Goal: Task Accomplishment & Management: Use online tool/utility

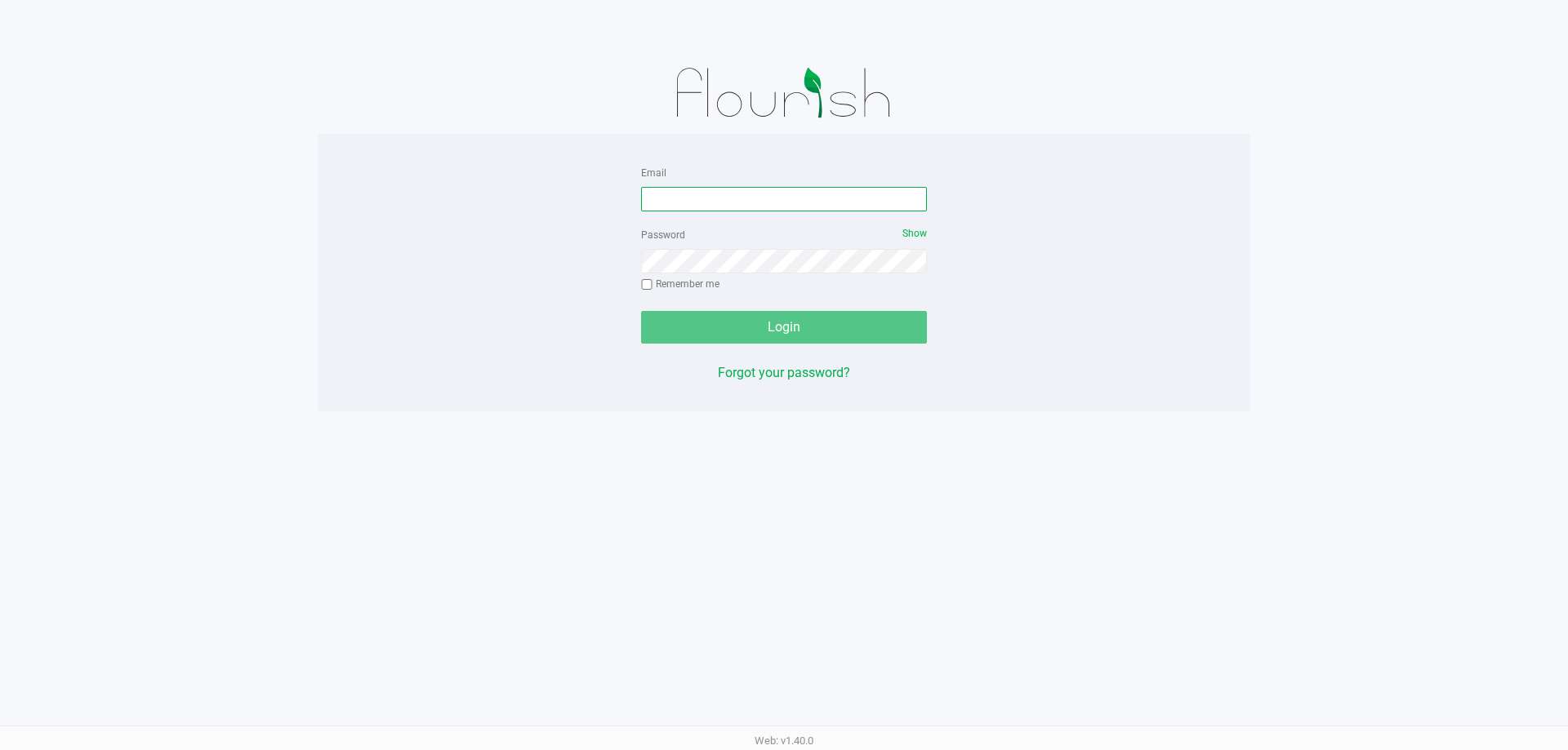
click at [787, 197] on input "Email" at bounding box center [784, 198] width 286 height 25
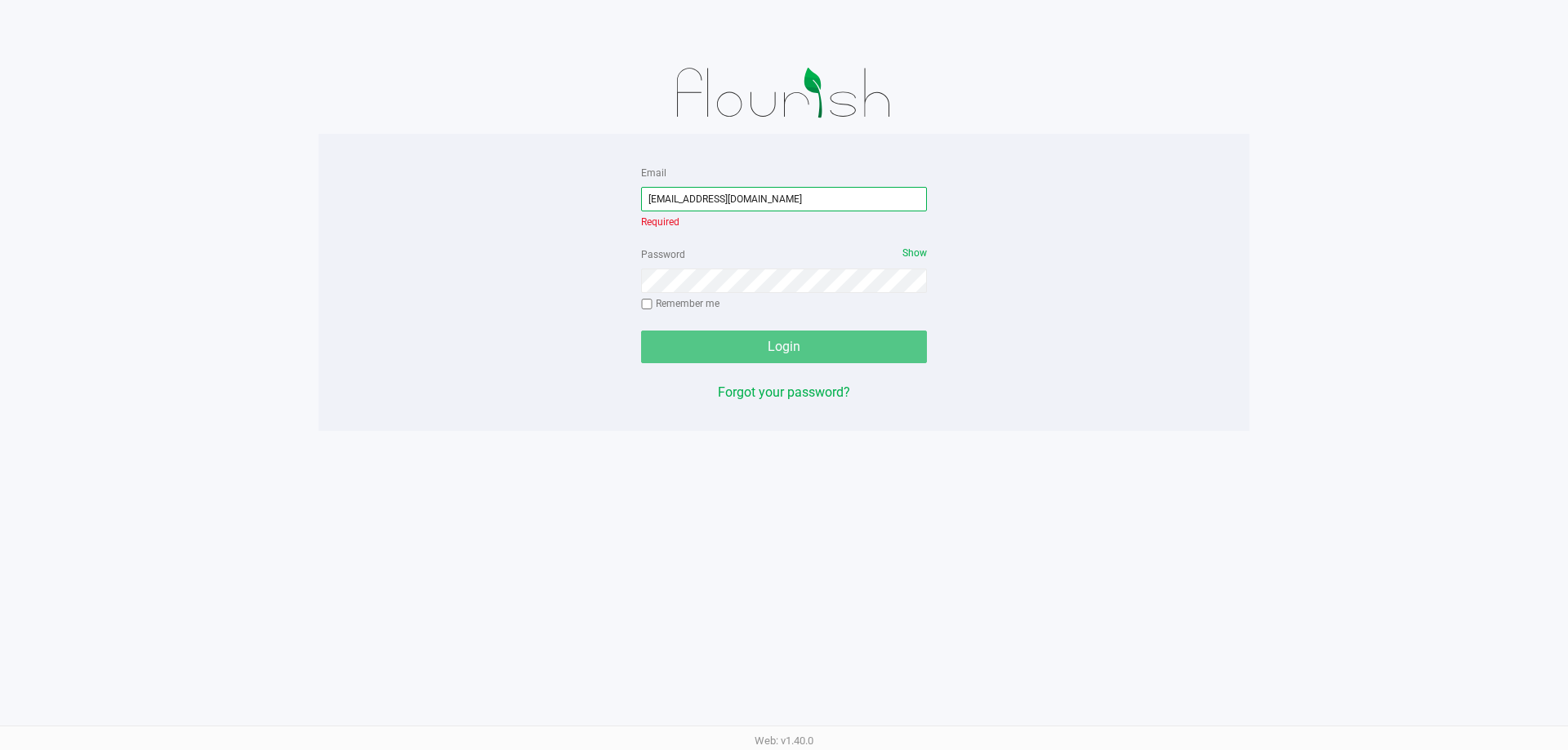
type input "[EMAIL_ADDRESS][DOMAIN_NAME]"
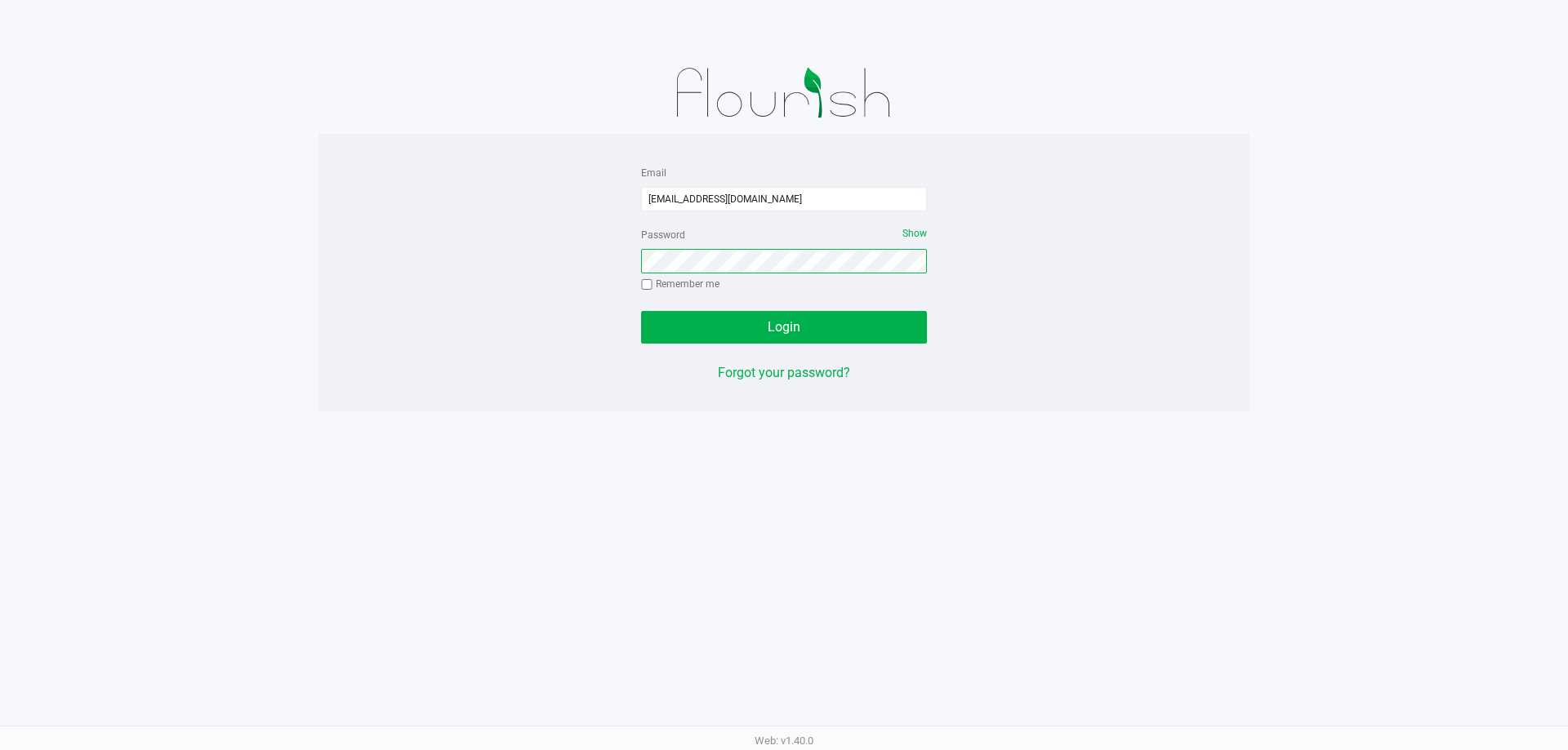
click at [641, 311] on button "Login" at bounding box center [784, 327] width 286 height 33
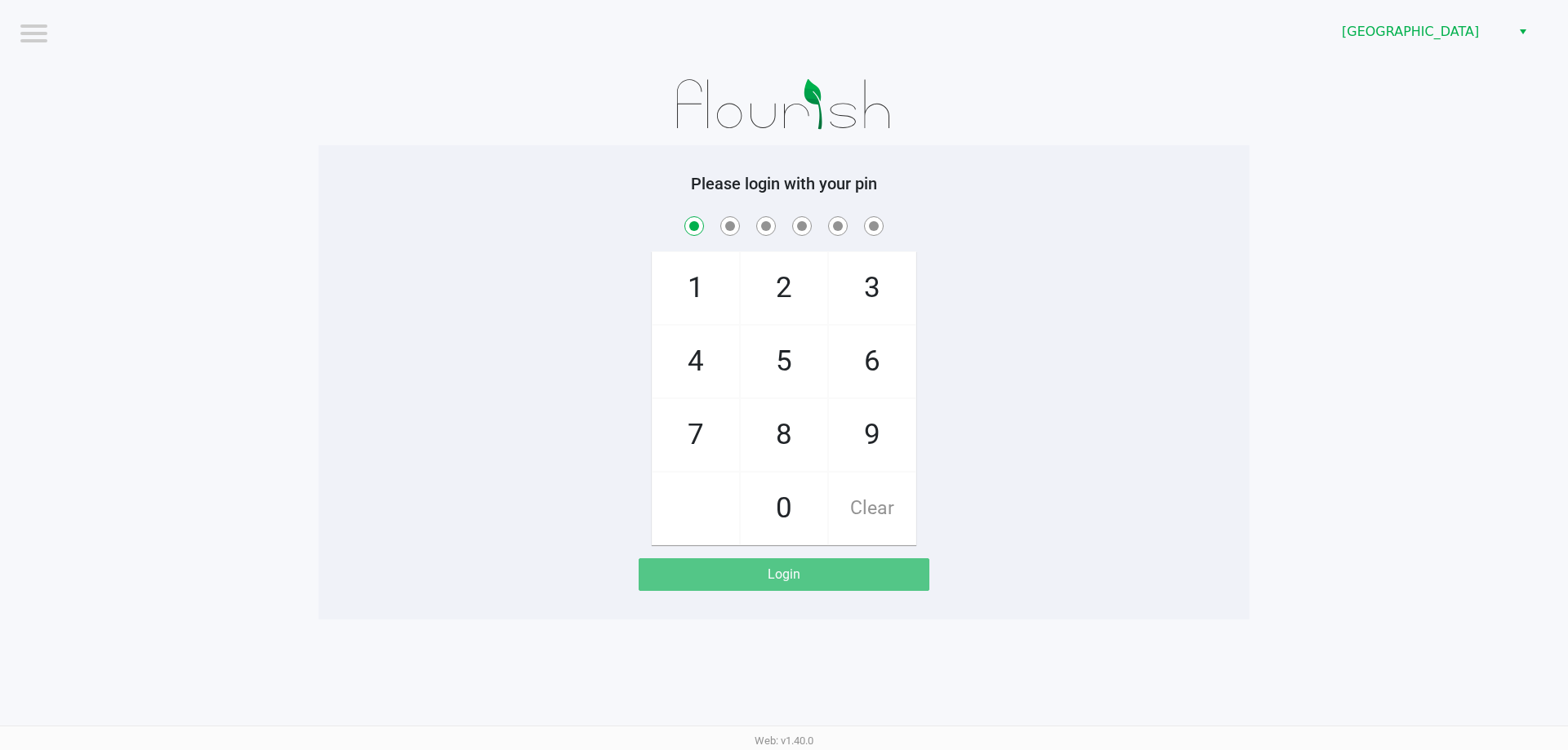
checkbox input "true"
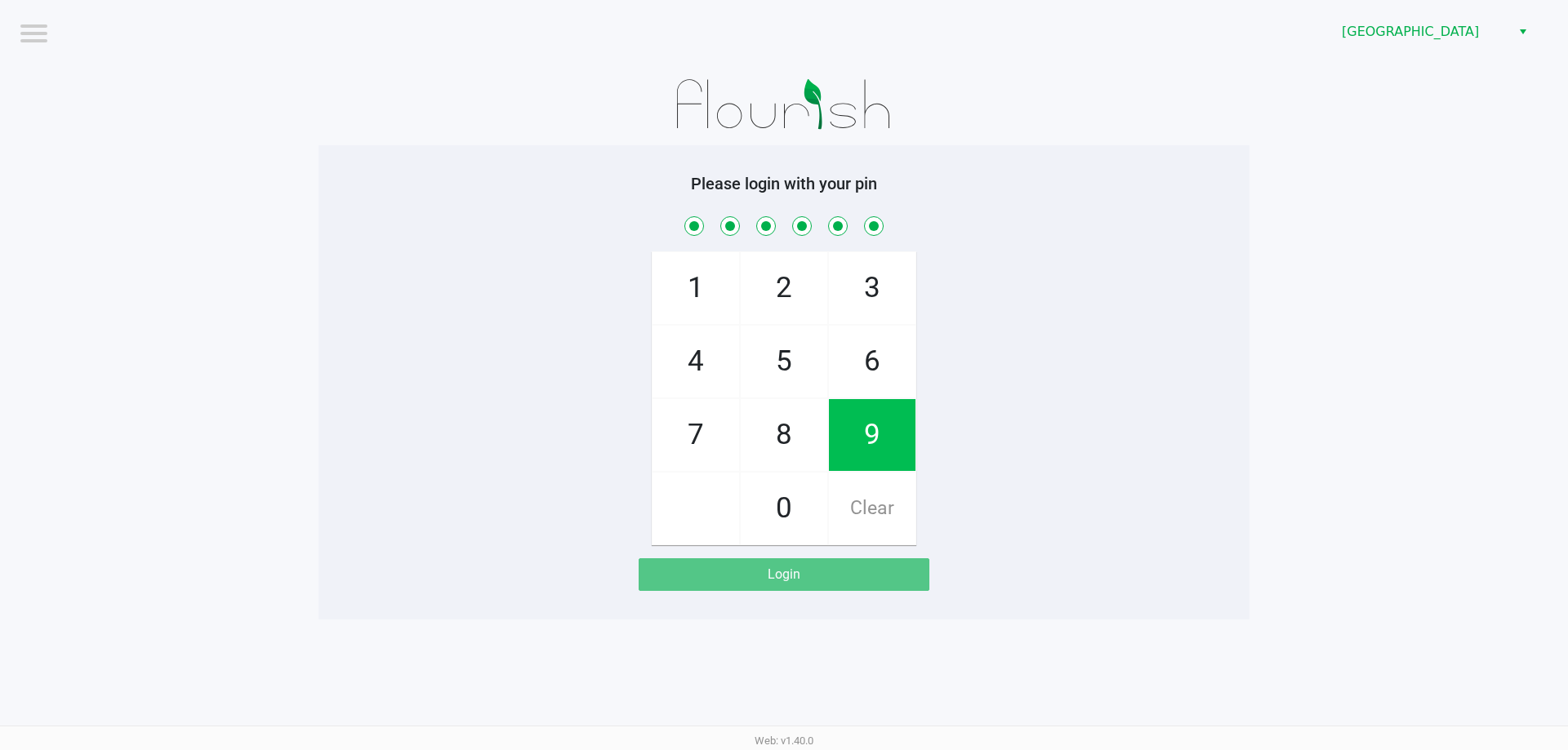
checkbox input "true"
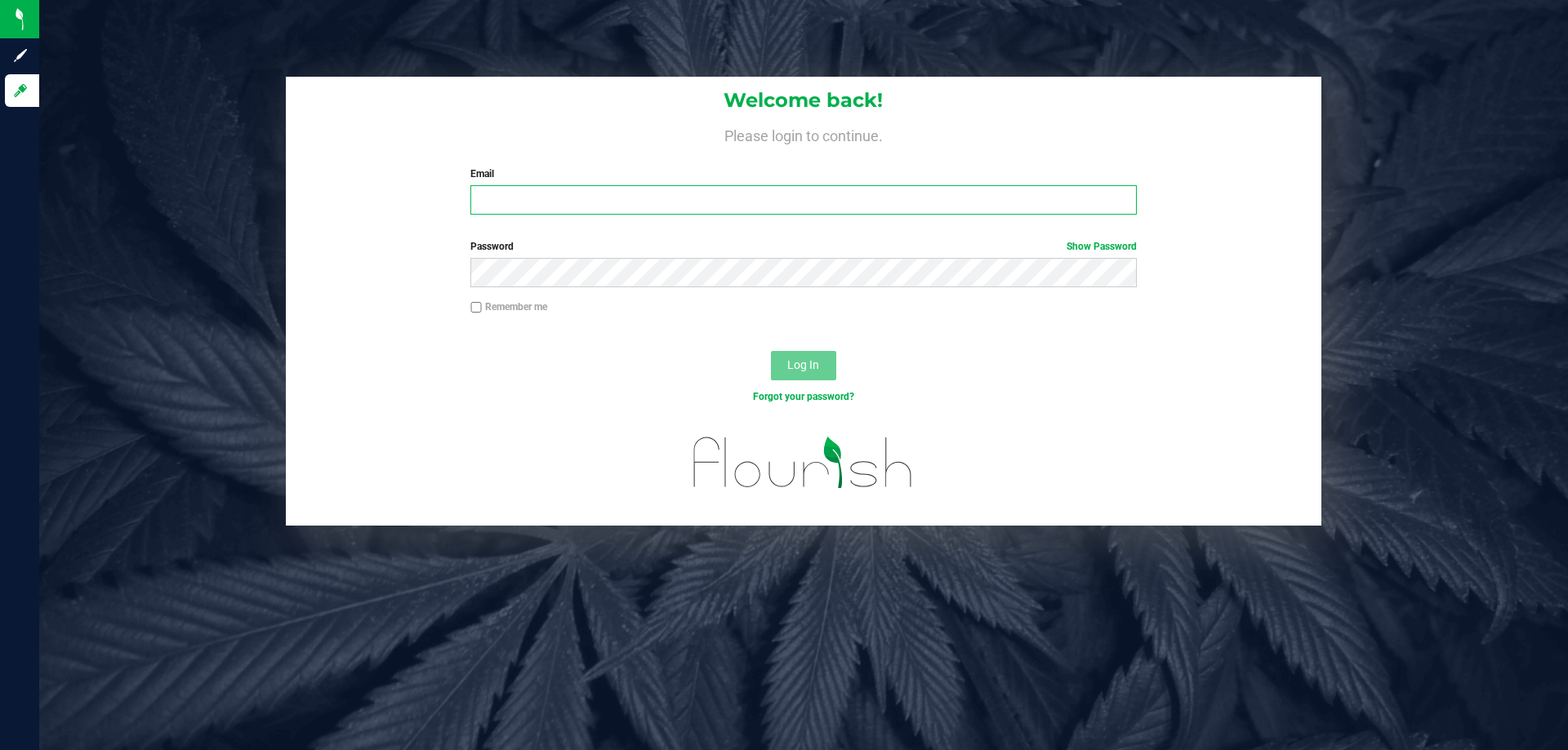
click at [578, 193] on input "Email" at bounding box center [803, 200] width 666 height 30
type input "[EMAIL_ADDRESS][DOMAIN_NAME]"
click at [771, 351] on button "Log In" at bounding box center [804, 366] width 65 height 30
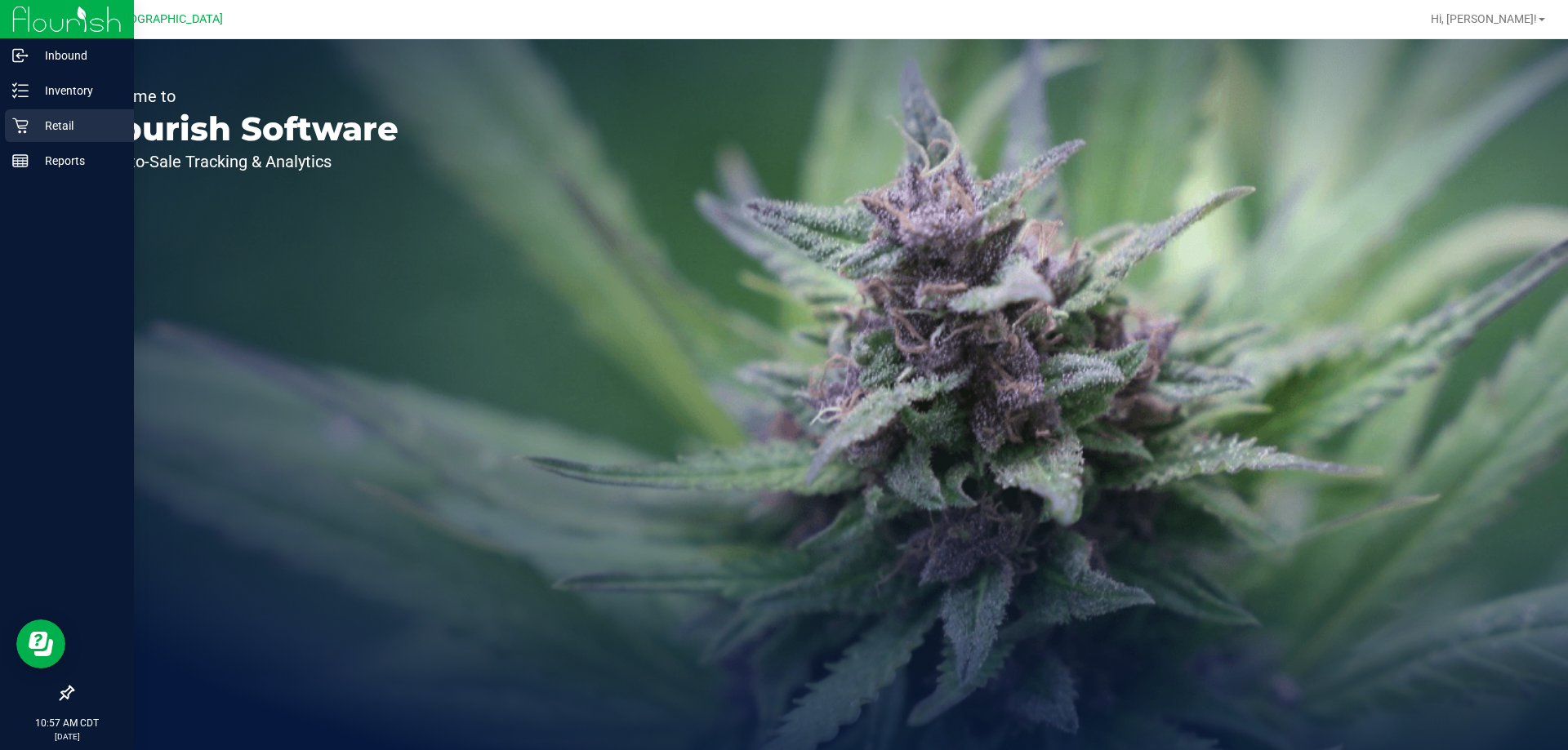
click at [71, 136] on div "Retail" at bounding box center [69, 125] width 129 height 33
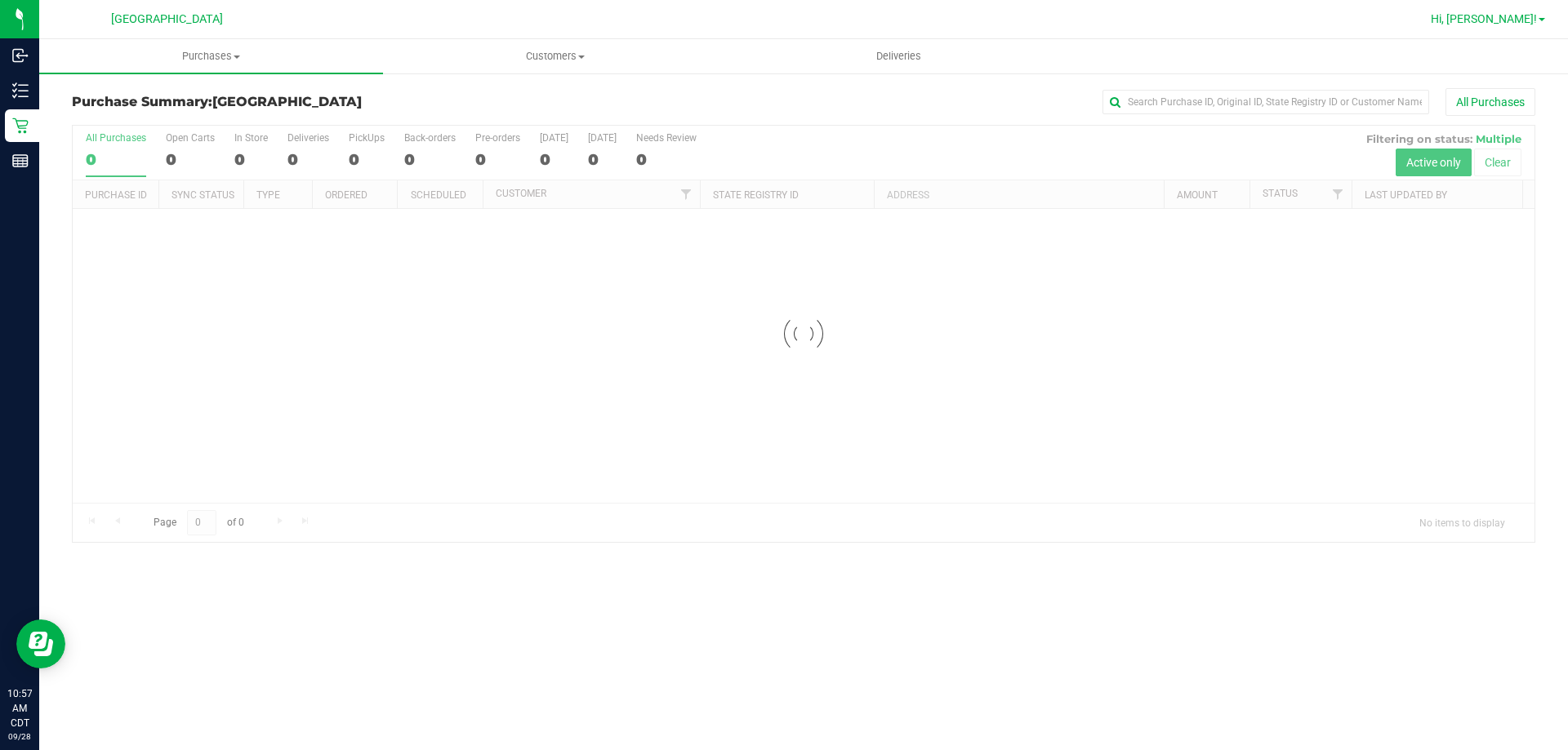
click at [1510, 26] on span "Hi, [PERSON_NAME]!" at bounding box center [1484, 18] width 107 height 13
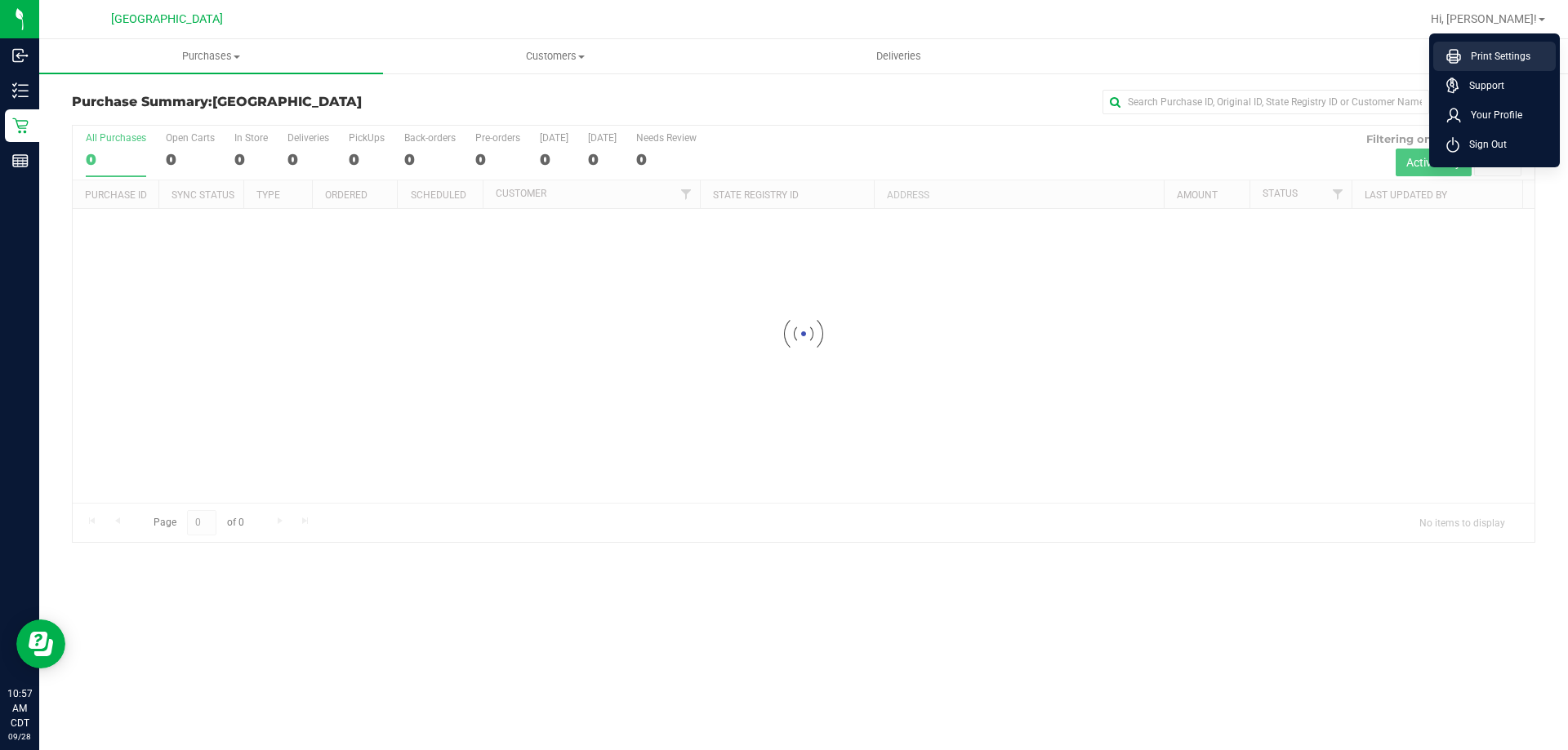
click at [1491, 60] on span "Print Settings" at bounding box center [1496, 56] width 69 height 17
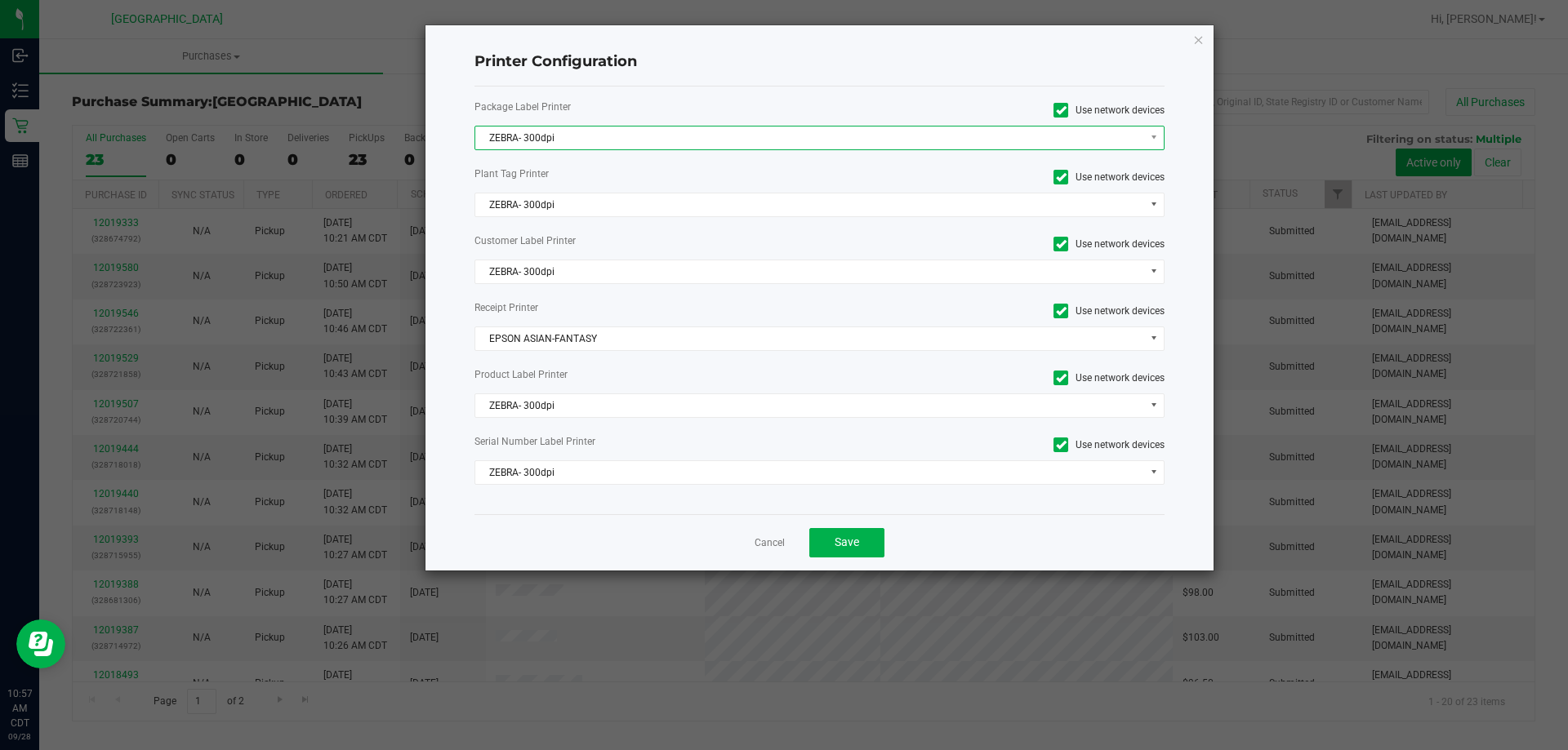
click at [706, 137] on span "ZEBRA- 300dpi" at bounding box center [809, 137] width 668 height 23
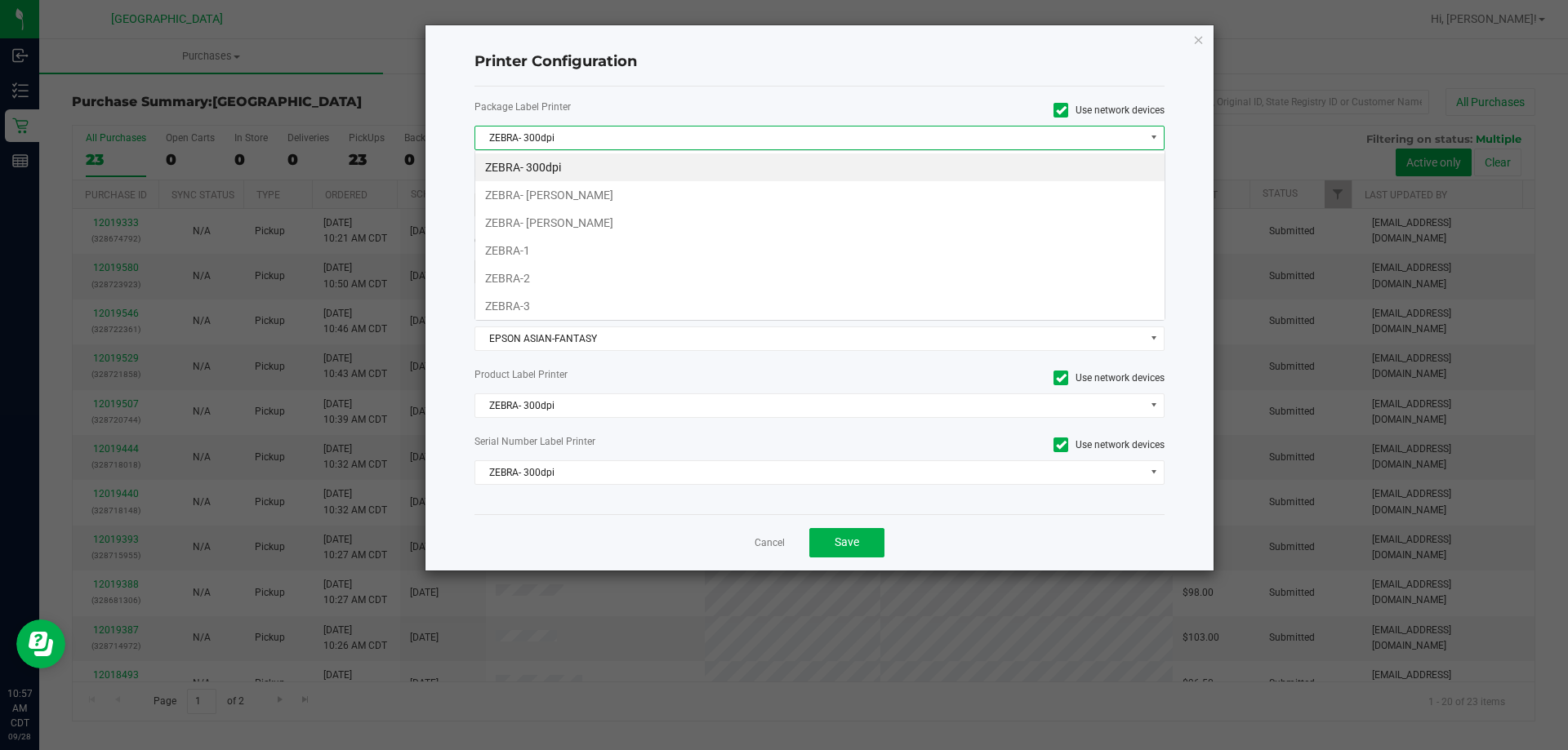
scroll to position [25, 690]
click at [634, 191] on li "ZEBRA- [PERSON_NAME]" at bounding box center [820, 195] width 689 height 28
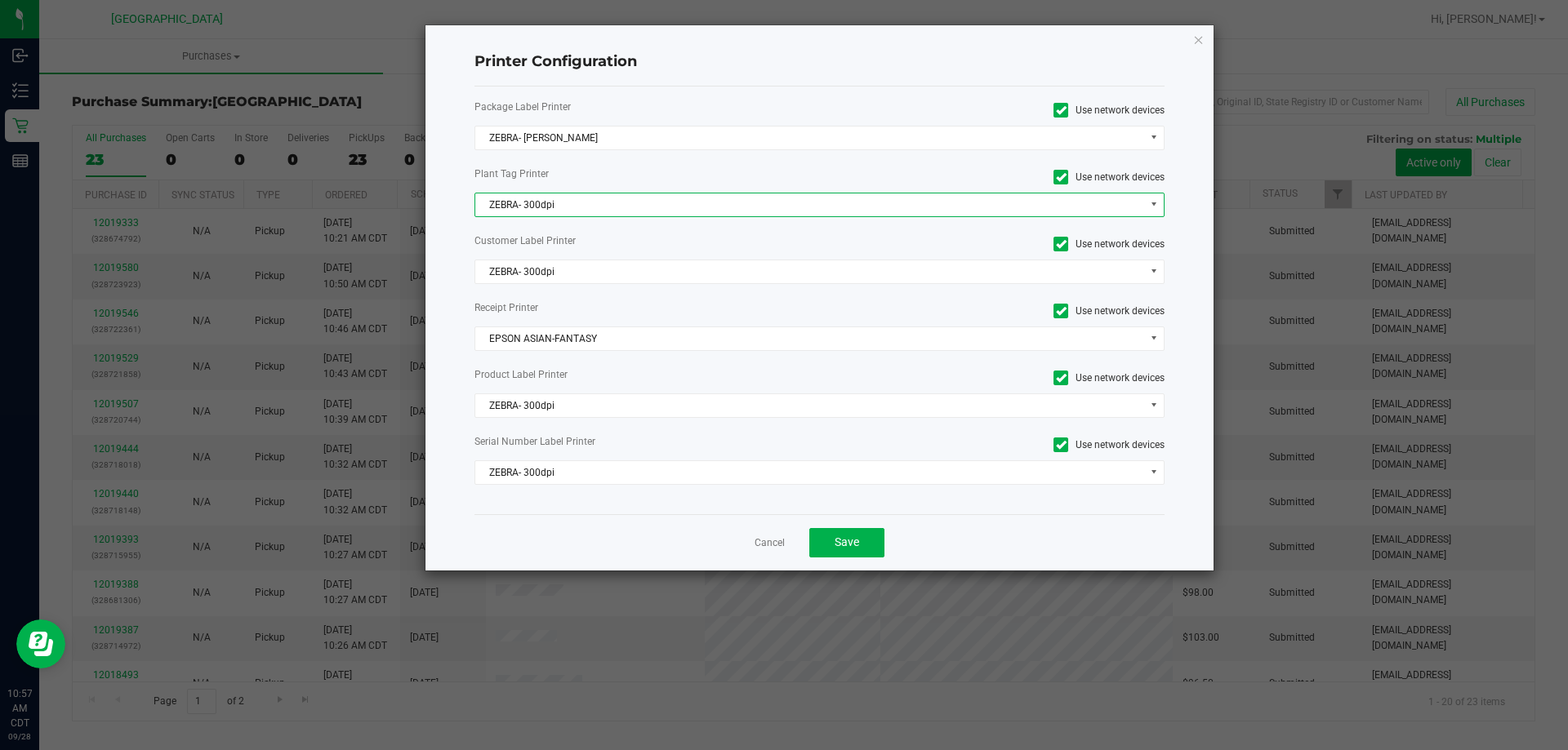
click at [625, 205] on span "ZEBRA- 300dpi" at bounding box center [809, 204] width 668 height 23
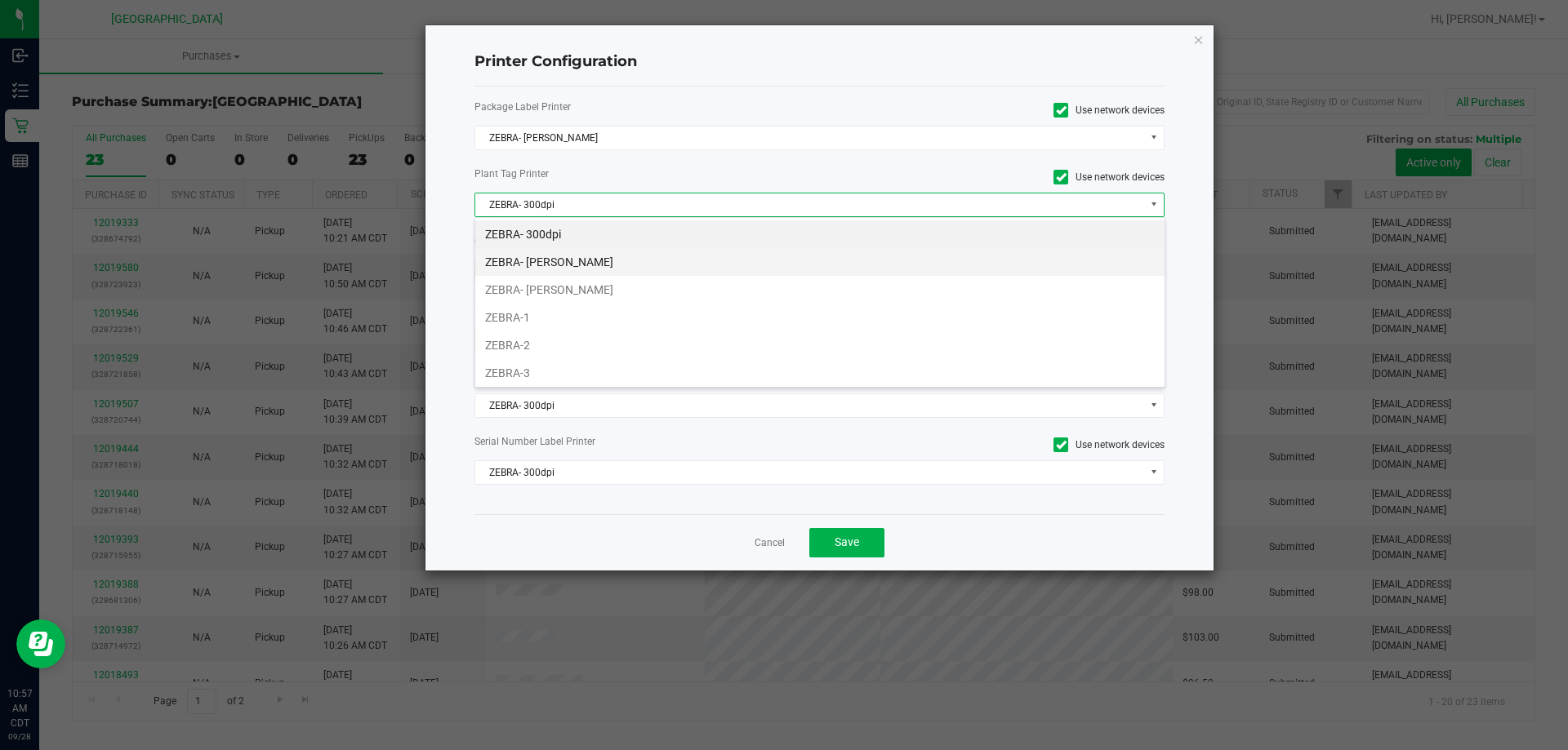
click at [617, 263] on li "ZEBRA- [PERSON_NAME]" at bounding box center [820, 262] width 689 height 28
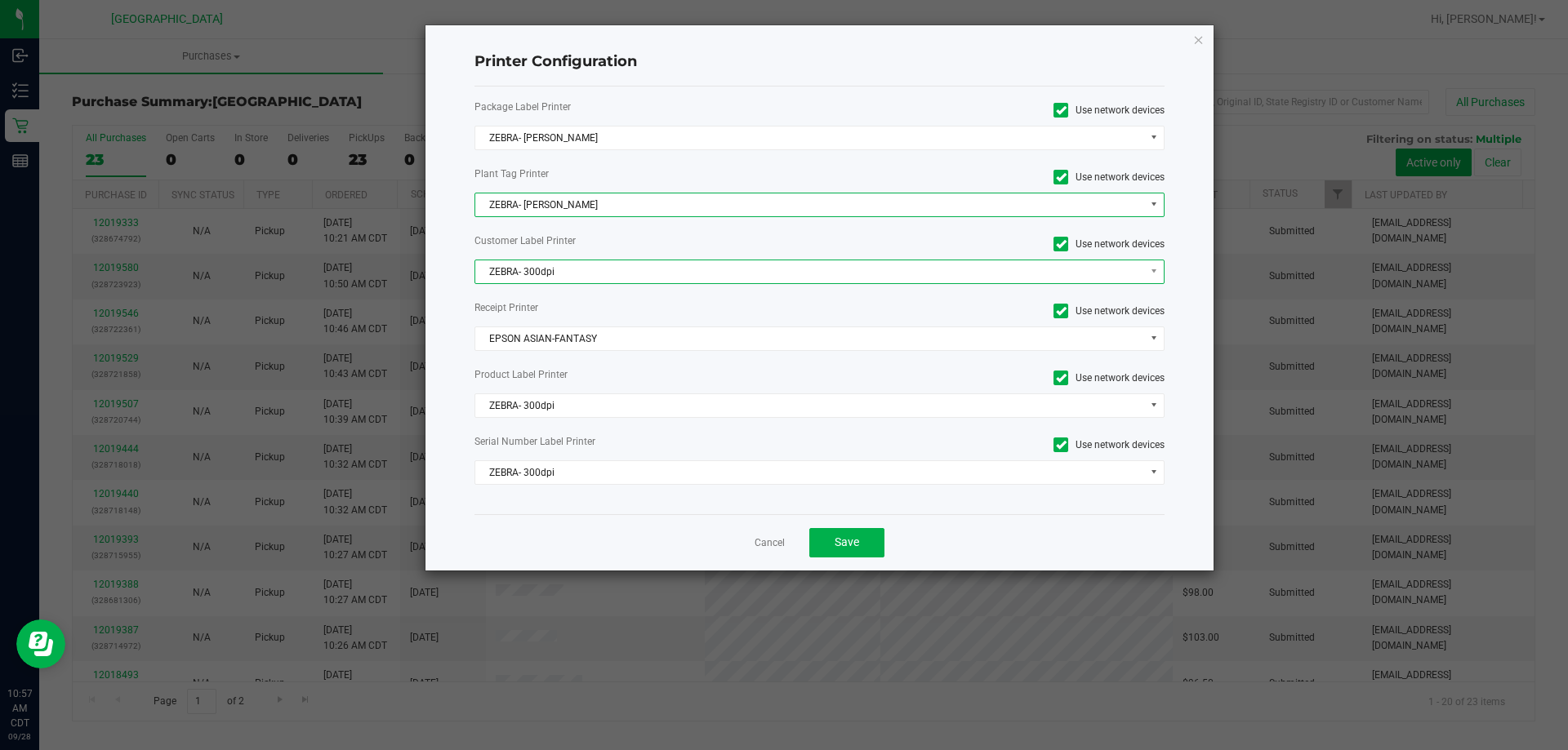
click at [607, 279] on span "ZEBRA- 300dpi" at bounding box center [809, 271] width 668 height 23
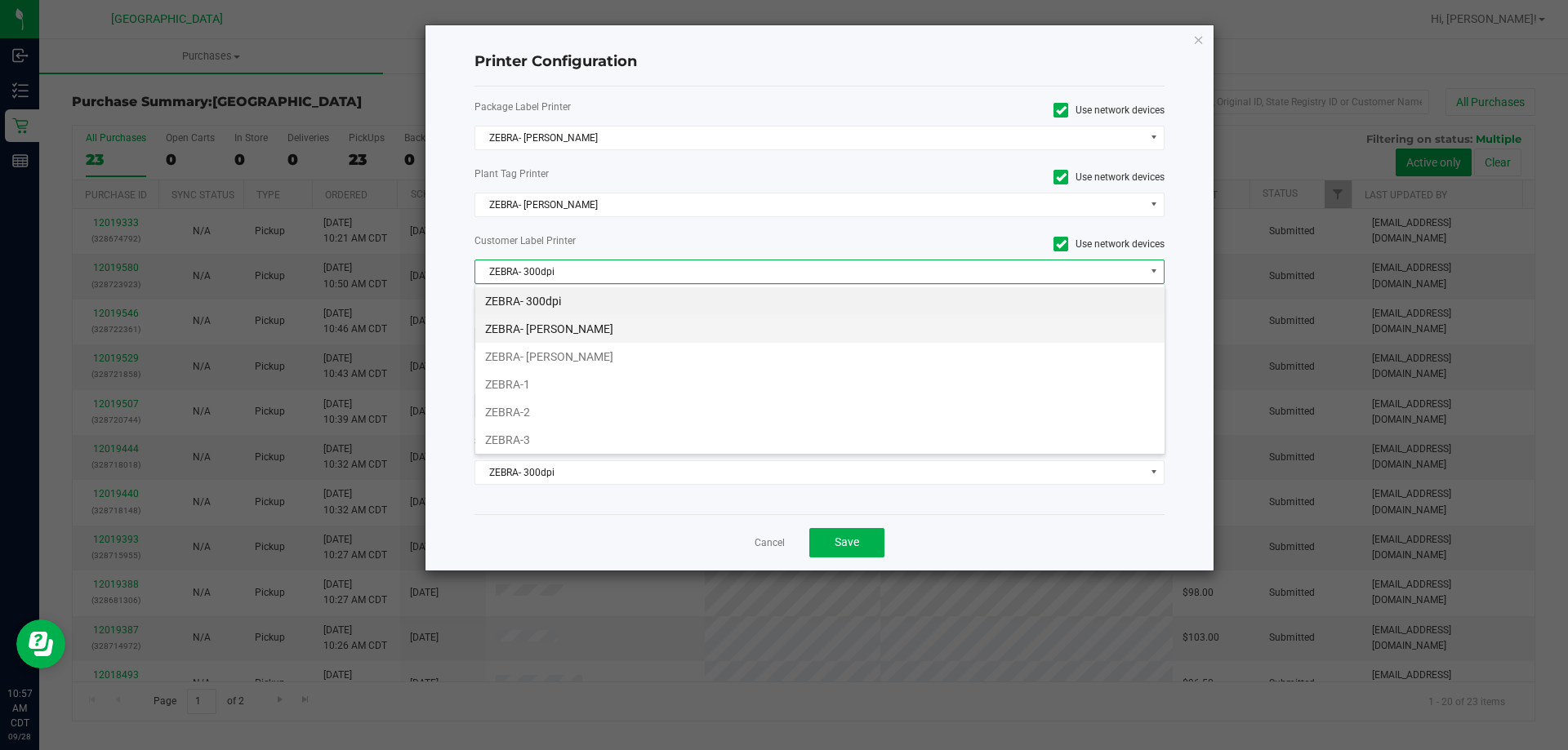
click at [597, 326] on li "ZEBRA- [PERSON_NAME]" at bounding box center [820, 329] width 689 height 28
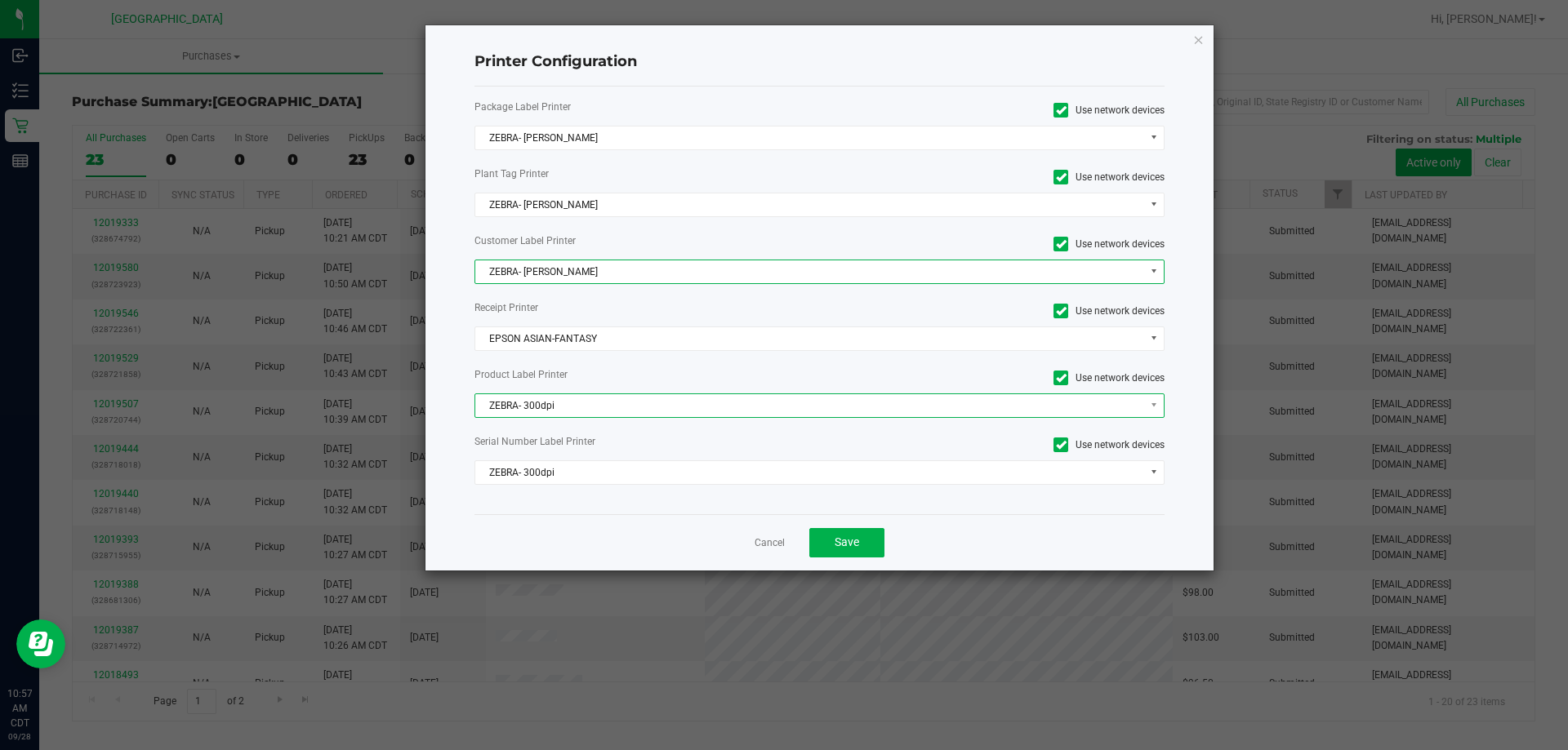
click at [594, 404] on span "ZEBRA- 300dpi" at bounding box center [809, 406] width 668 height 23
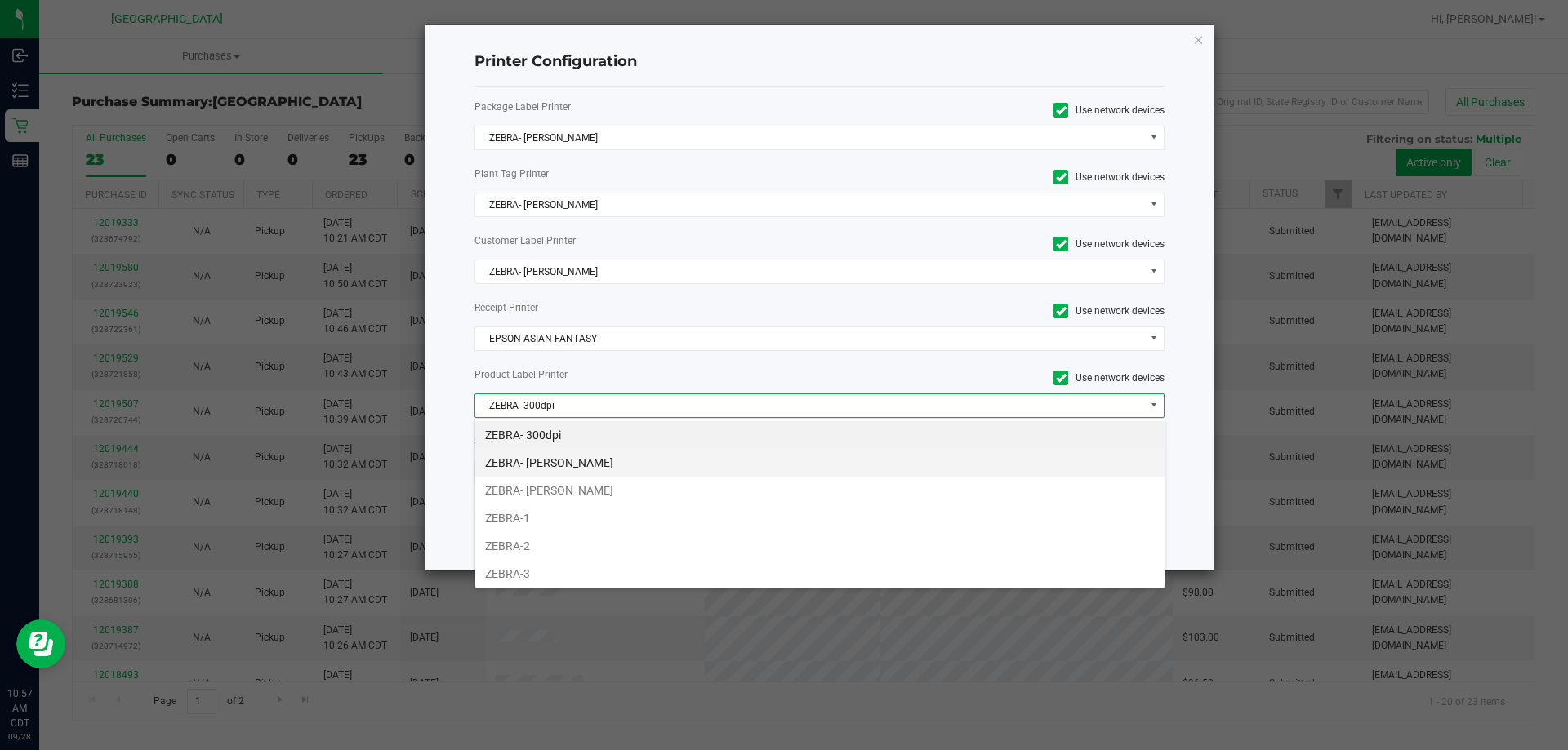
click at [586, 472] on li "ZEBRA- [PERSON_NAME]" at bounding box center [820, 463] width 689 height 28
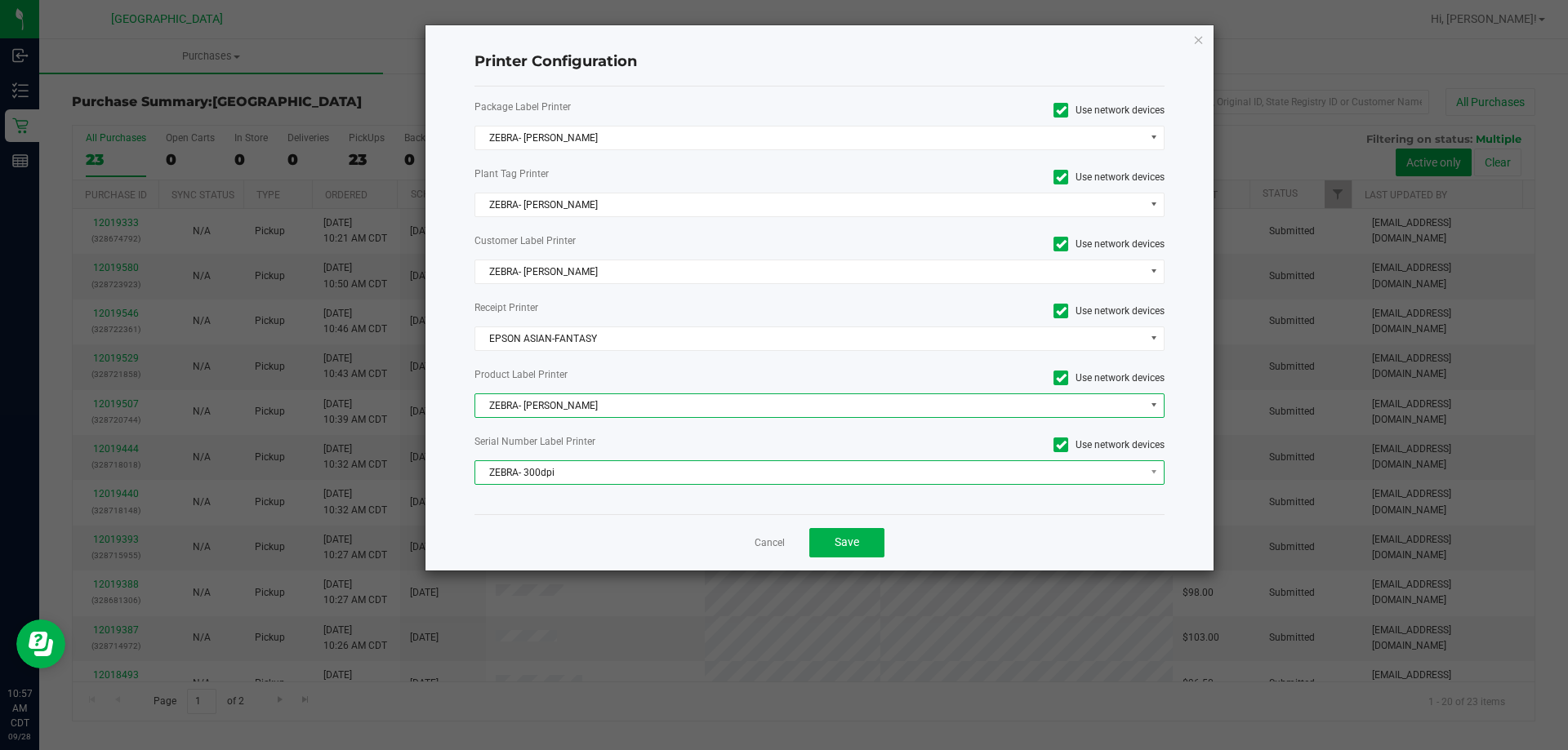
click at [586, 465] on span "ZEBRA- 300dpi" at bounding box center [809, 472] width 668 height 23
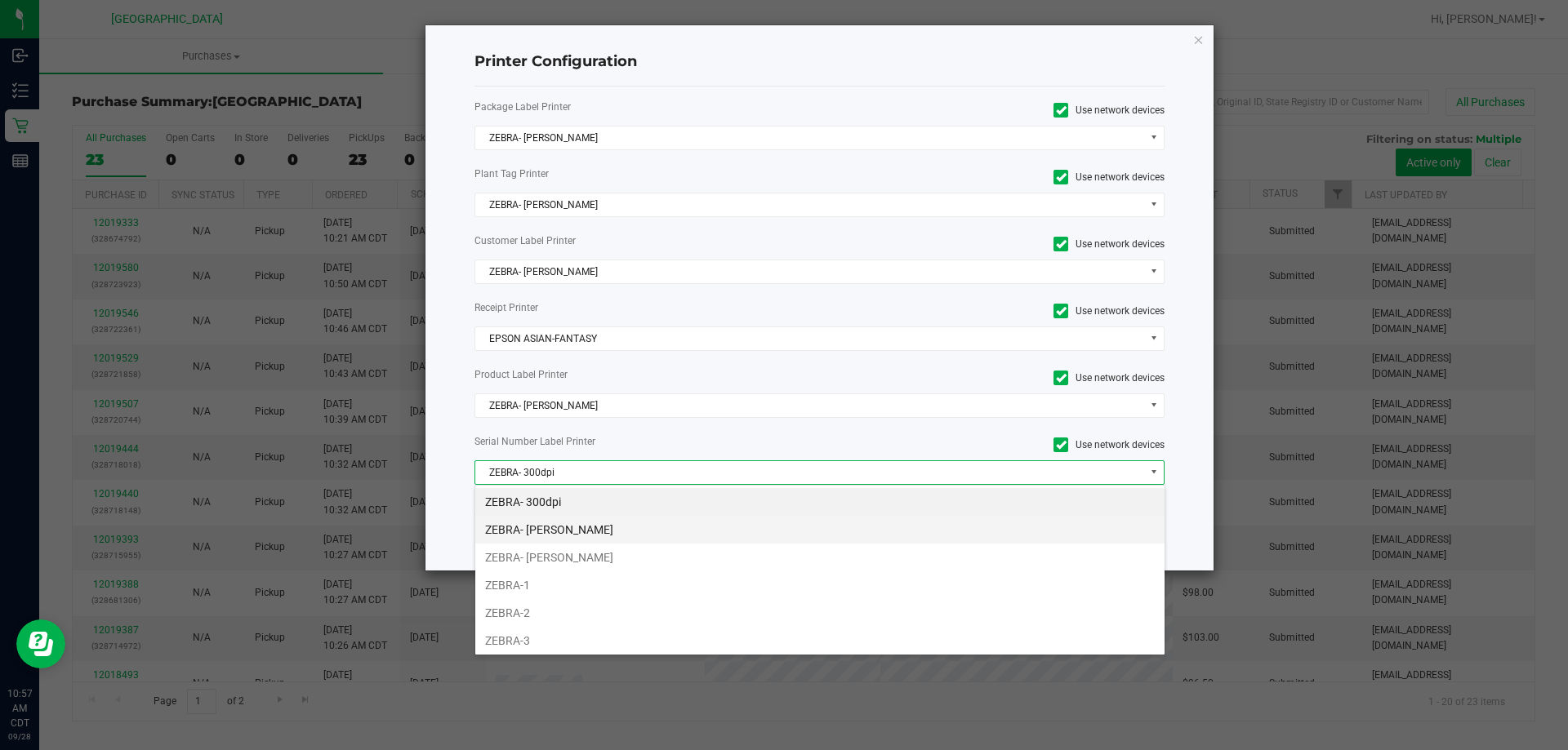
click at [574, 527] on li "ZEBRA- [PERSON_NAME]" at bounding box center [820, 530] width 689 height 28
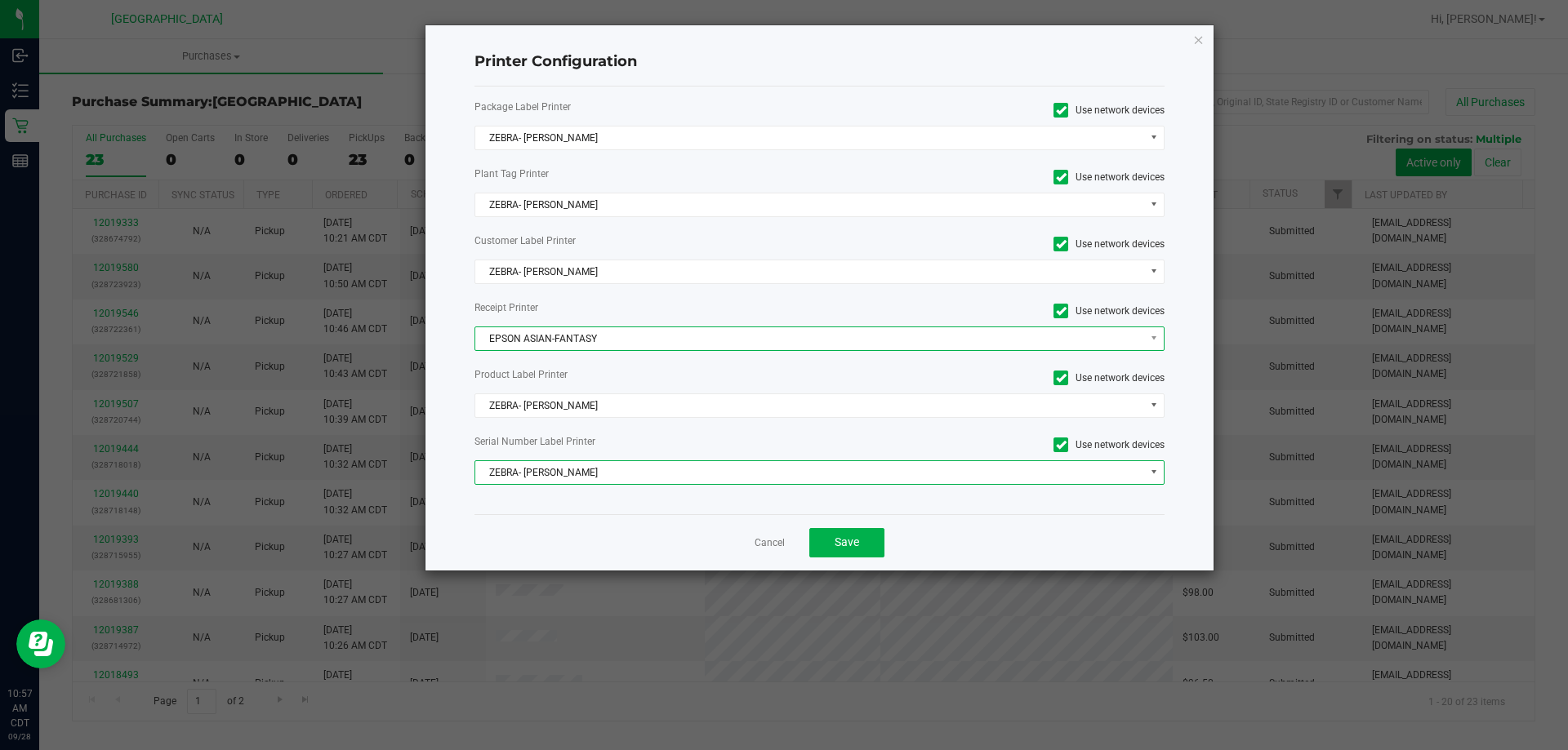
click at [570, 338] on span "EPSON ASIAN-FANTASY" at bounding box center [809, 338] width 668 height 23
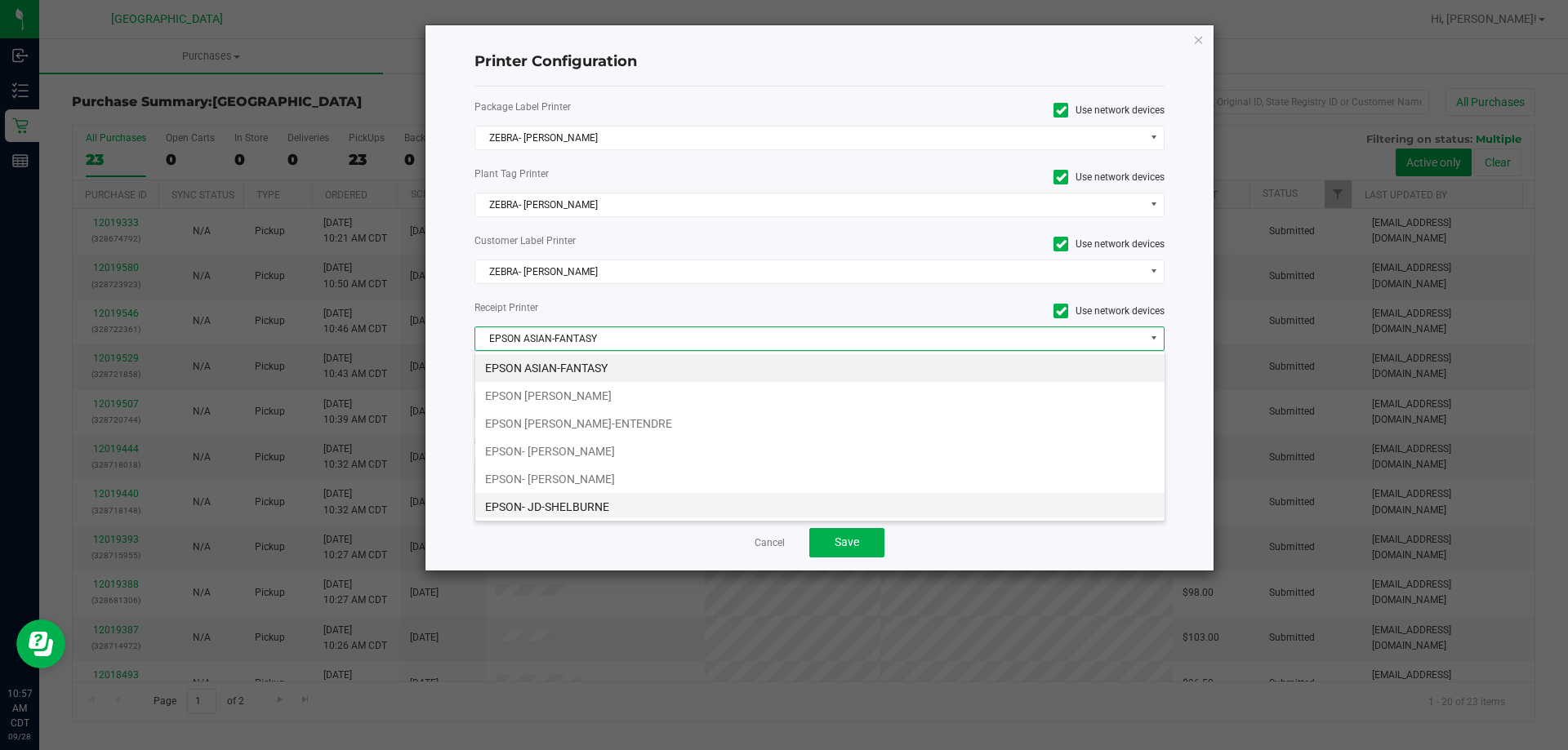
click at [594, 504] on li "EPSON- JD-SHELBURNE" at bounding box center [820, 507] width 689 height 28
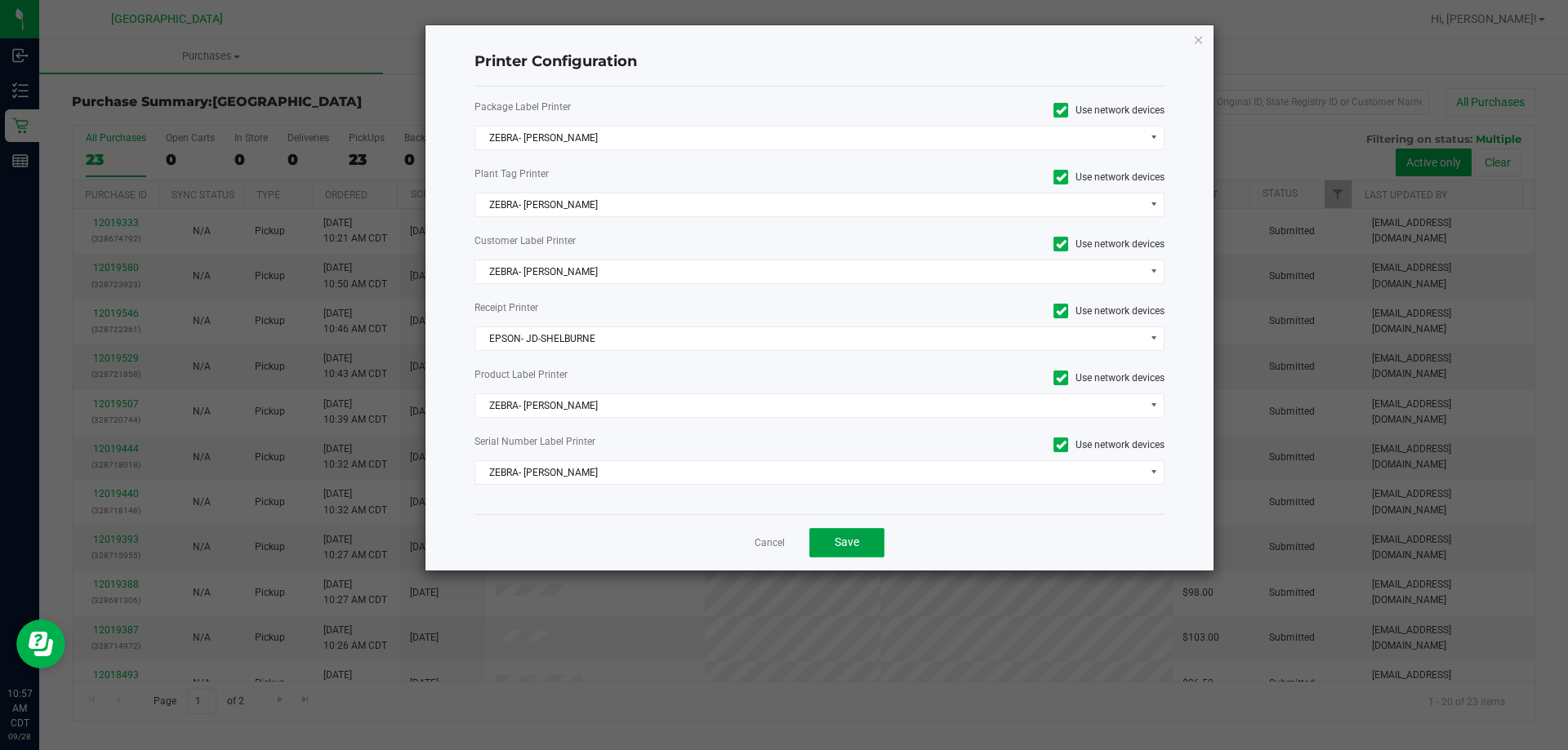
click at [832, 535] on button "Save" at bounding box center [847, 543] width 75 height 30
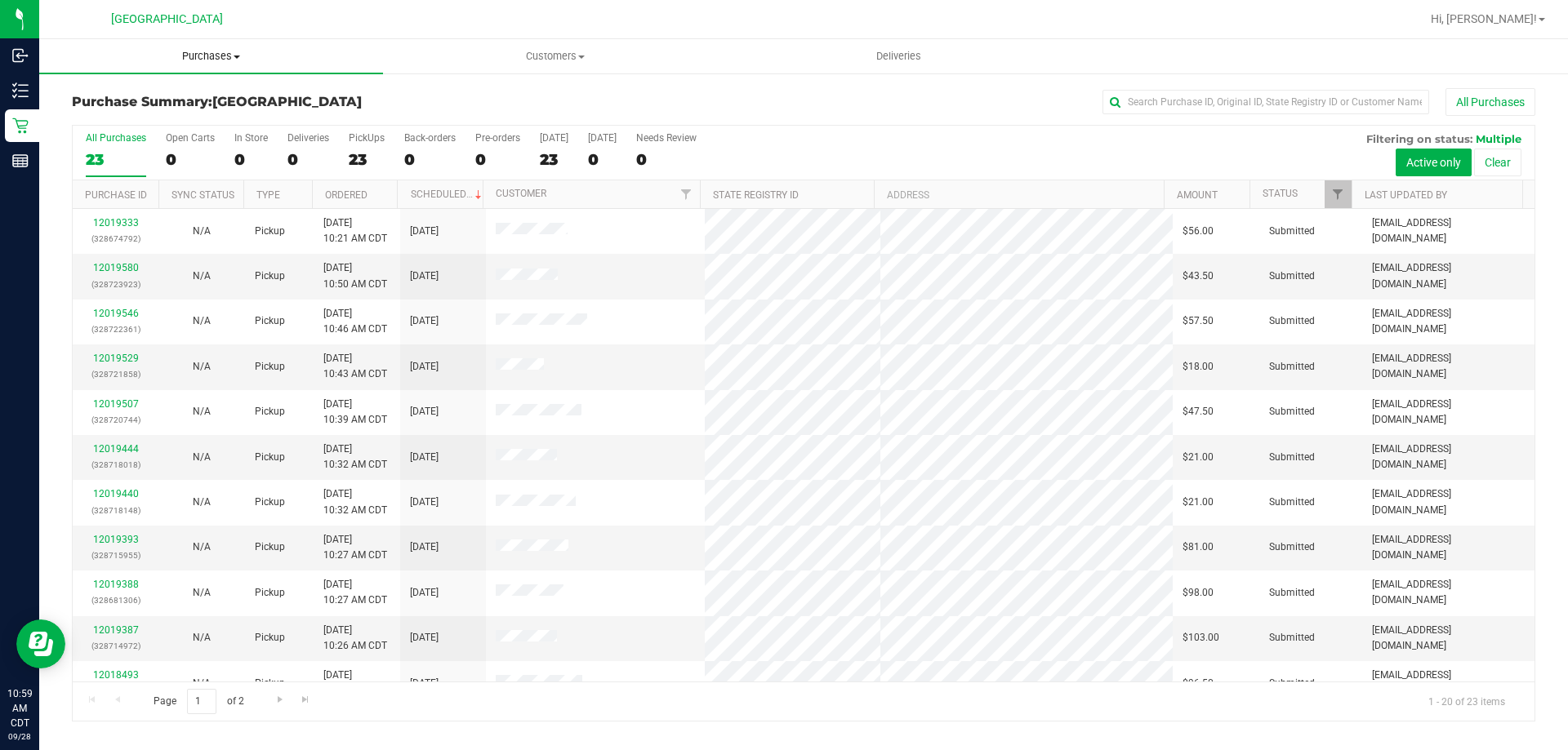
click at [196, 57] on span "Purchases" at bounding box center [211, 56] width 344 height 15
click at [173, 119] on li "Fulfillment" at bounding box center [211, 118] width 344 height 20
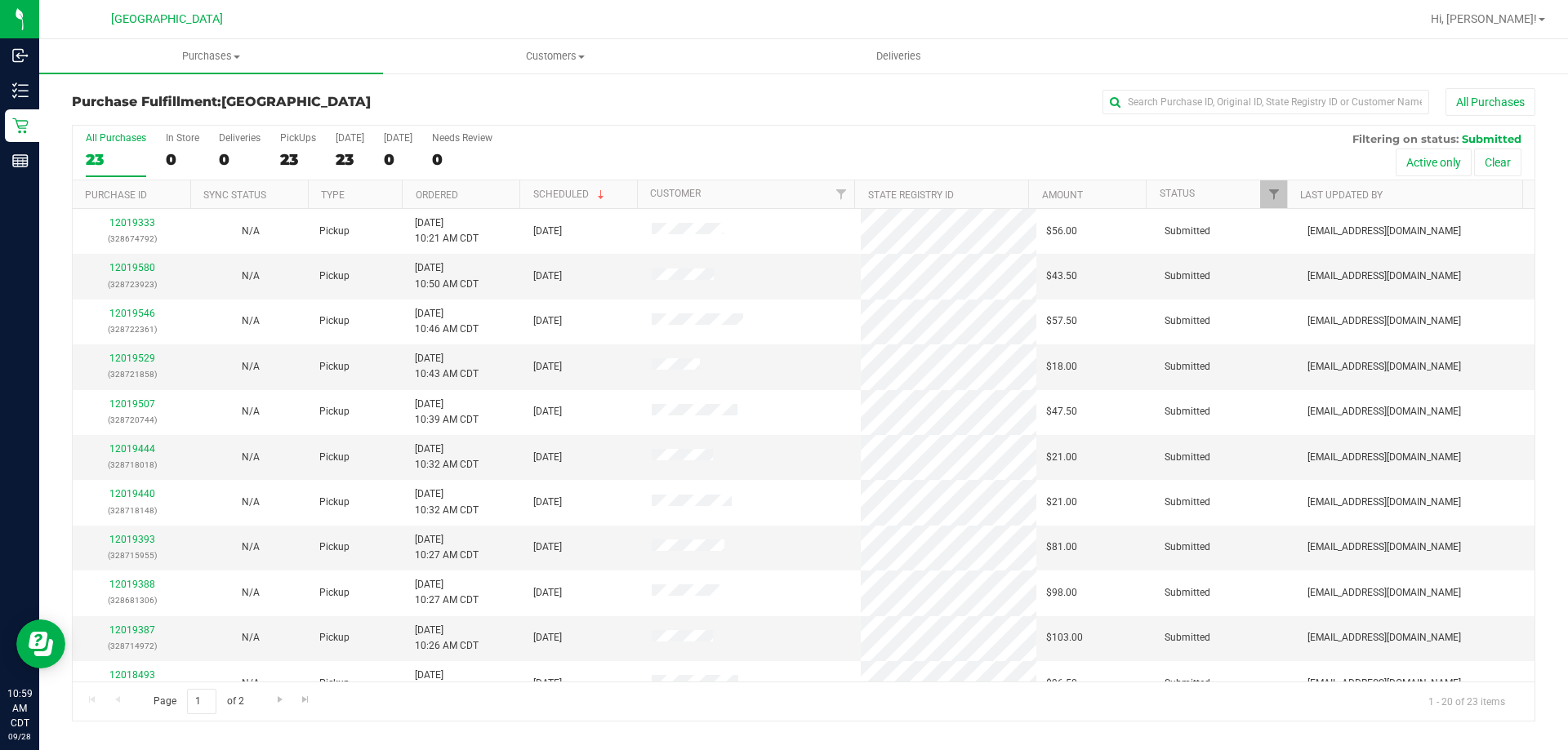
click at [470, 191] on th "Ordered" at bounding box center [460, 194] width 118 height 29
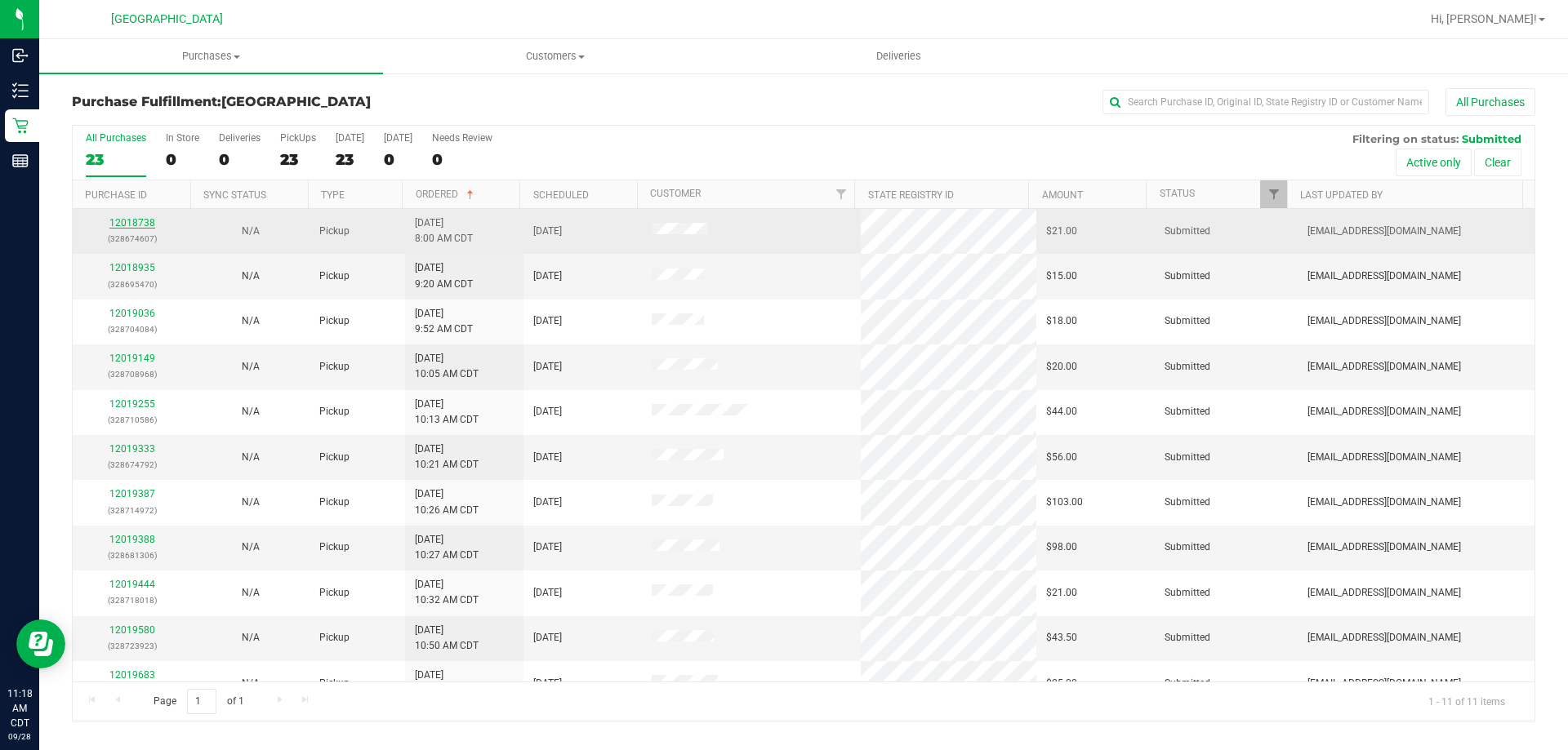
click at [152, 220] on link "12018738" at bounding box center [132, 223] width 45 height 12
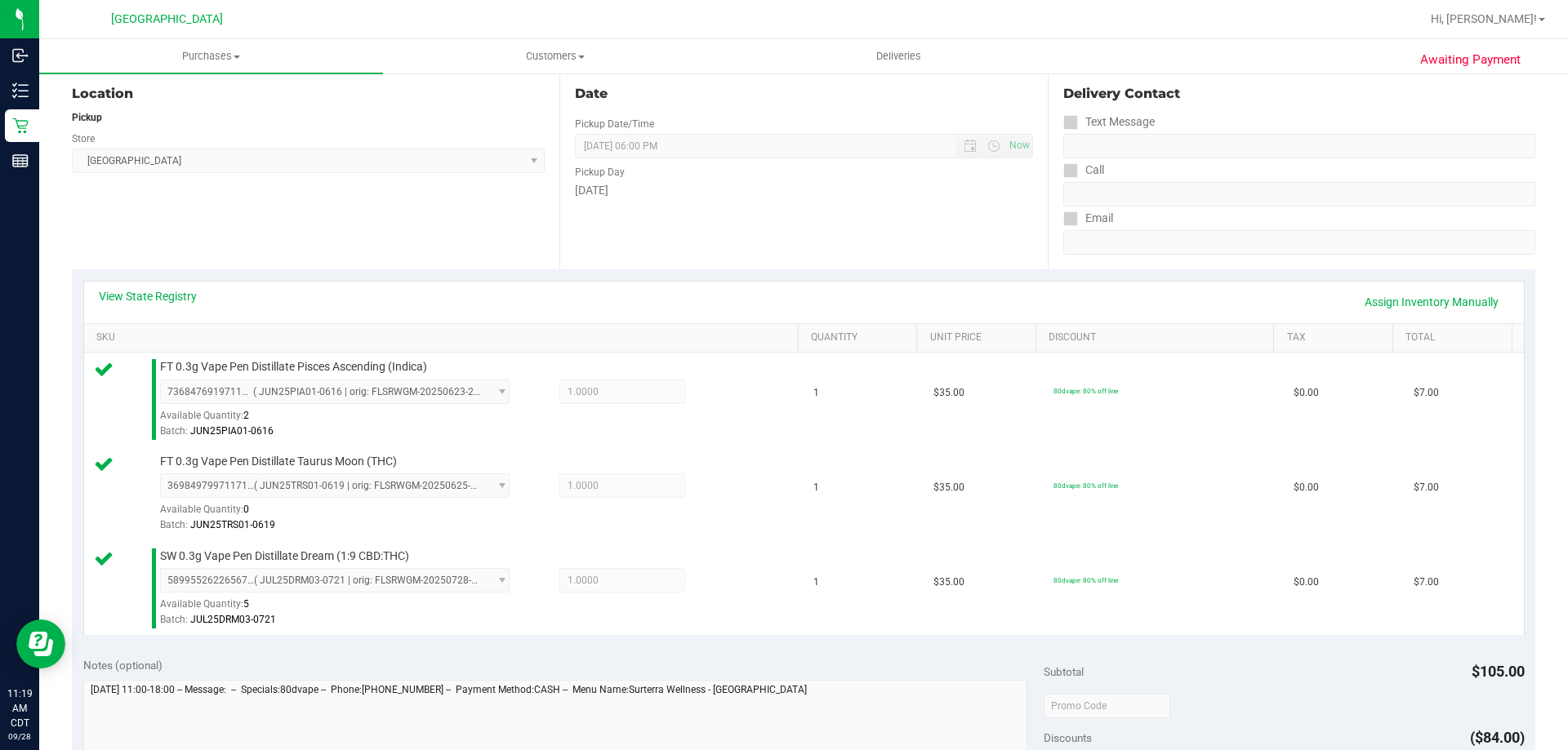
scroll to position [327, 0]
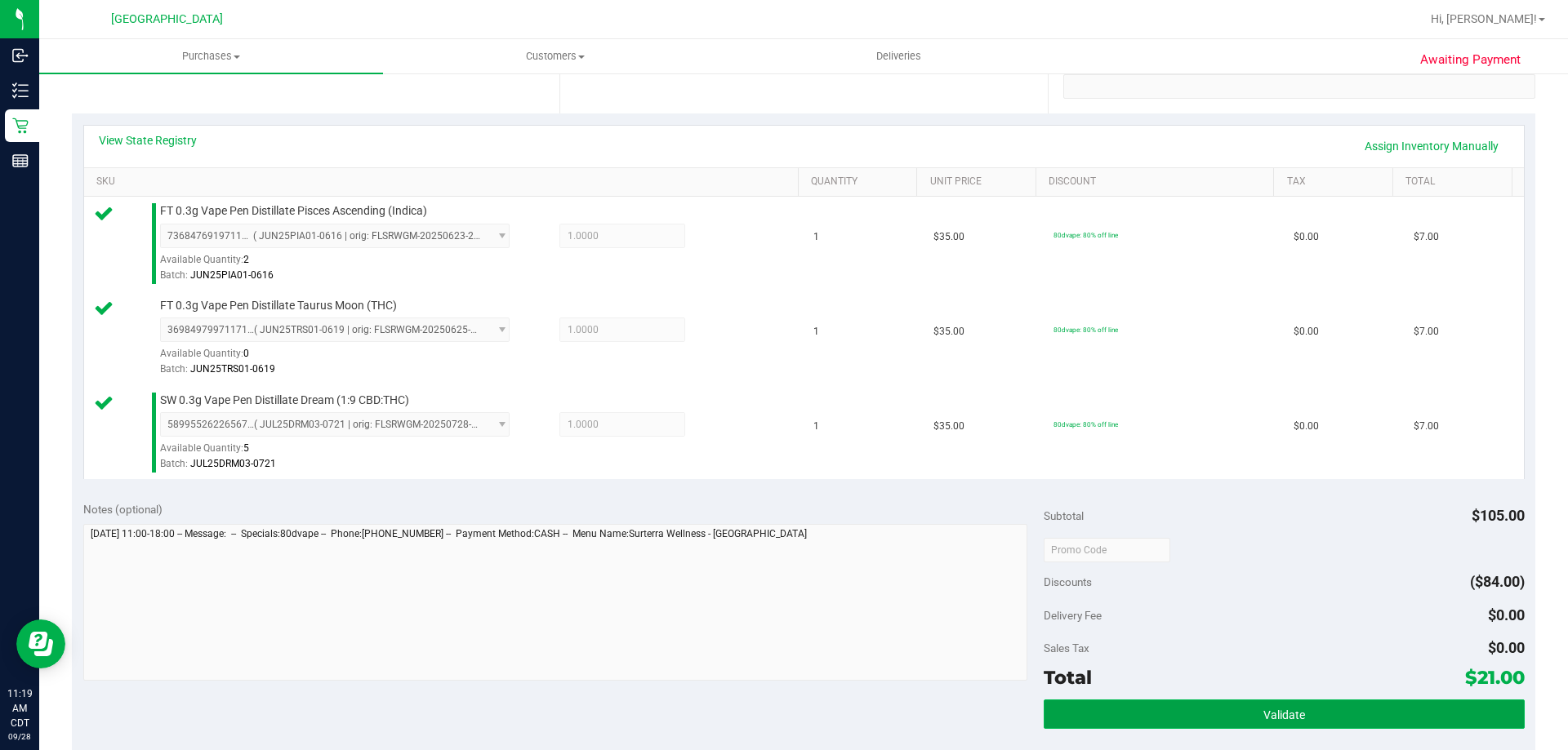
click at [1170, 719] on button "Validate" at bounding box center [1284, 714] width 480 height 30
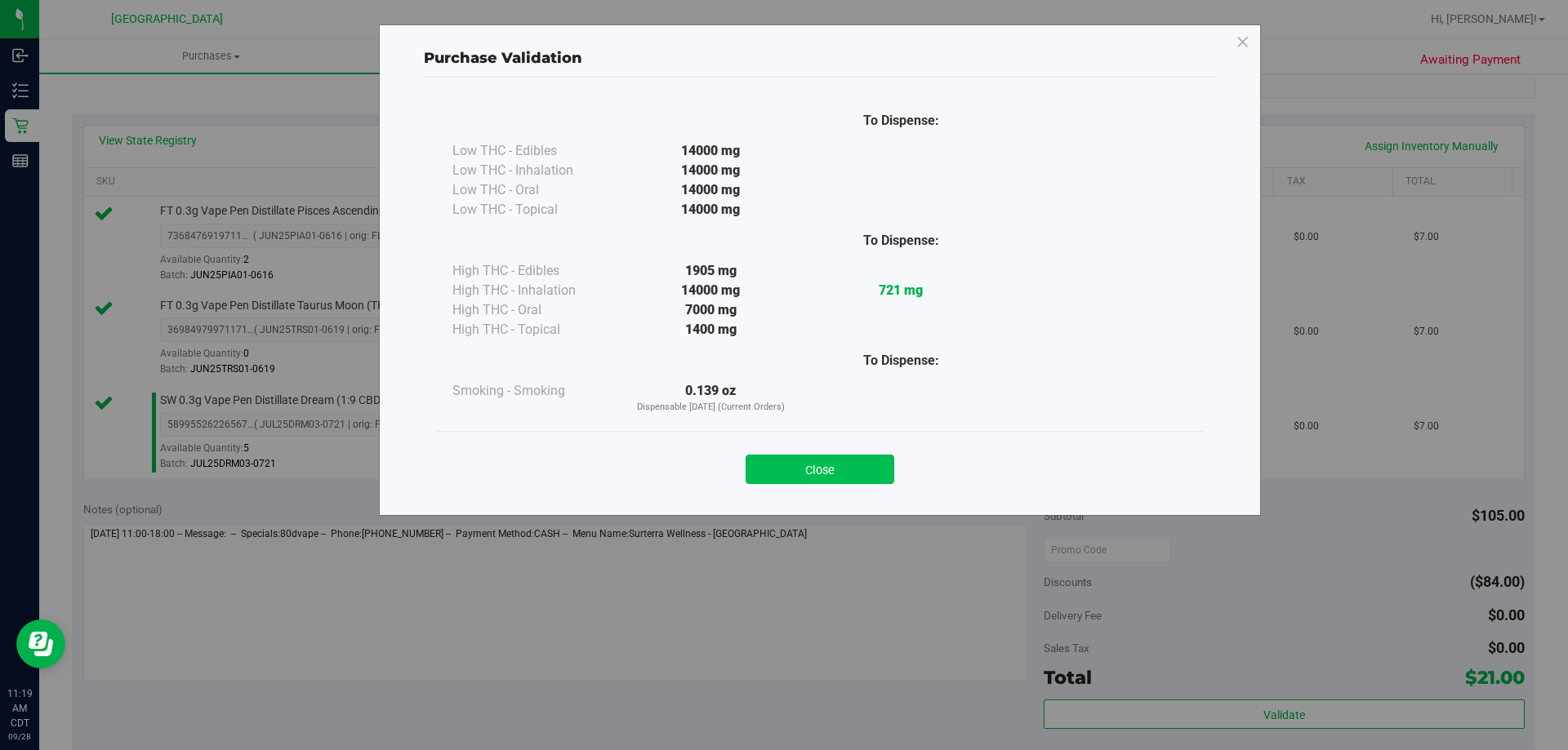
click at [852, 462] on button "Close" at bounding box center [820, 470] width 149 height 30
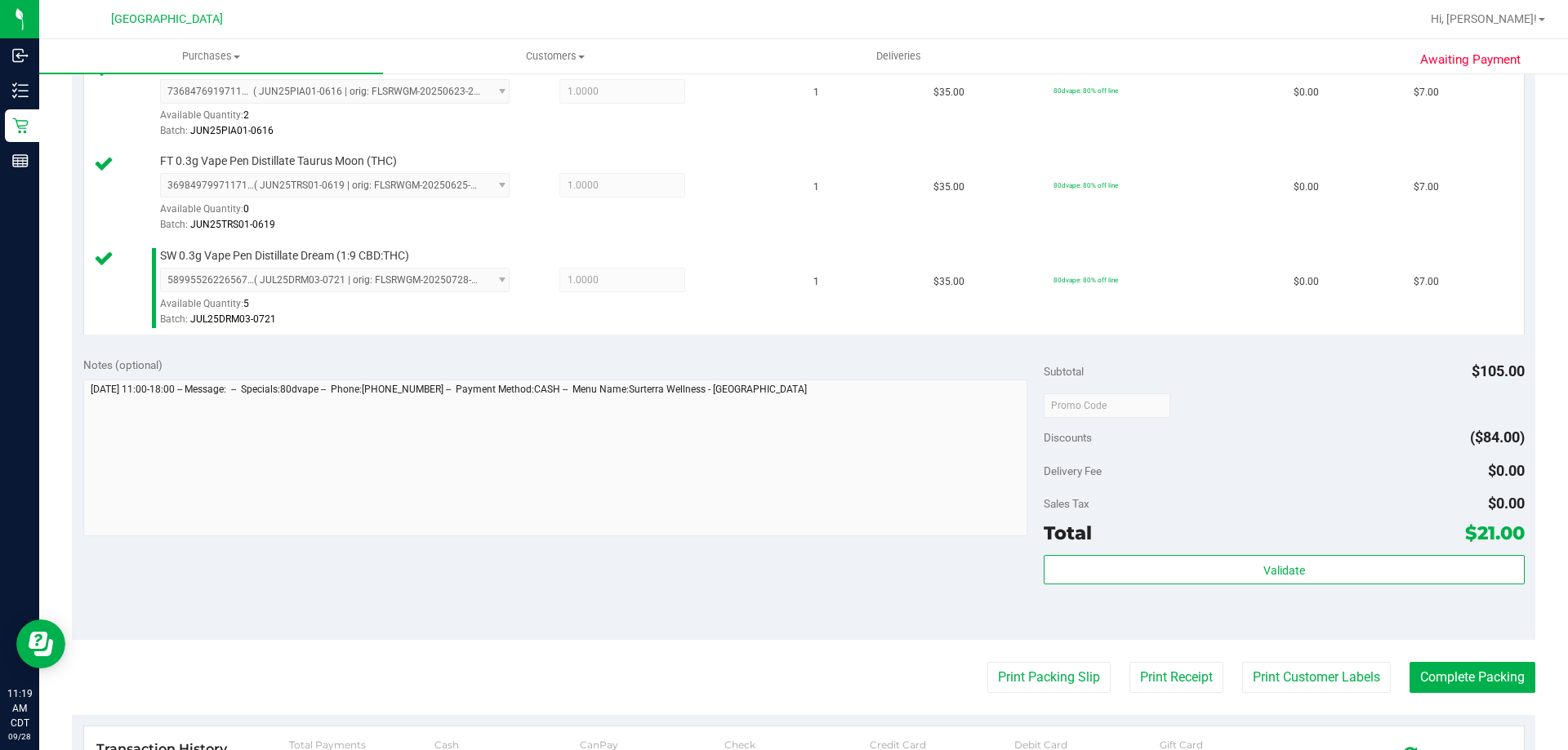
scroll to position [653, 0]
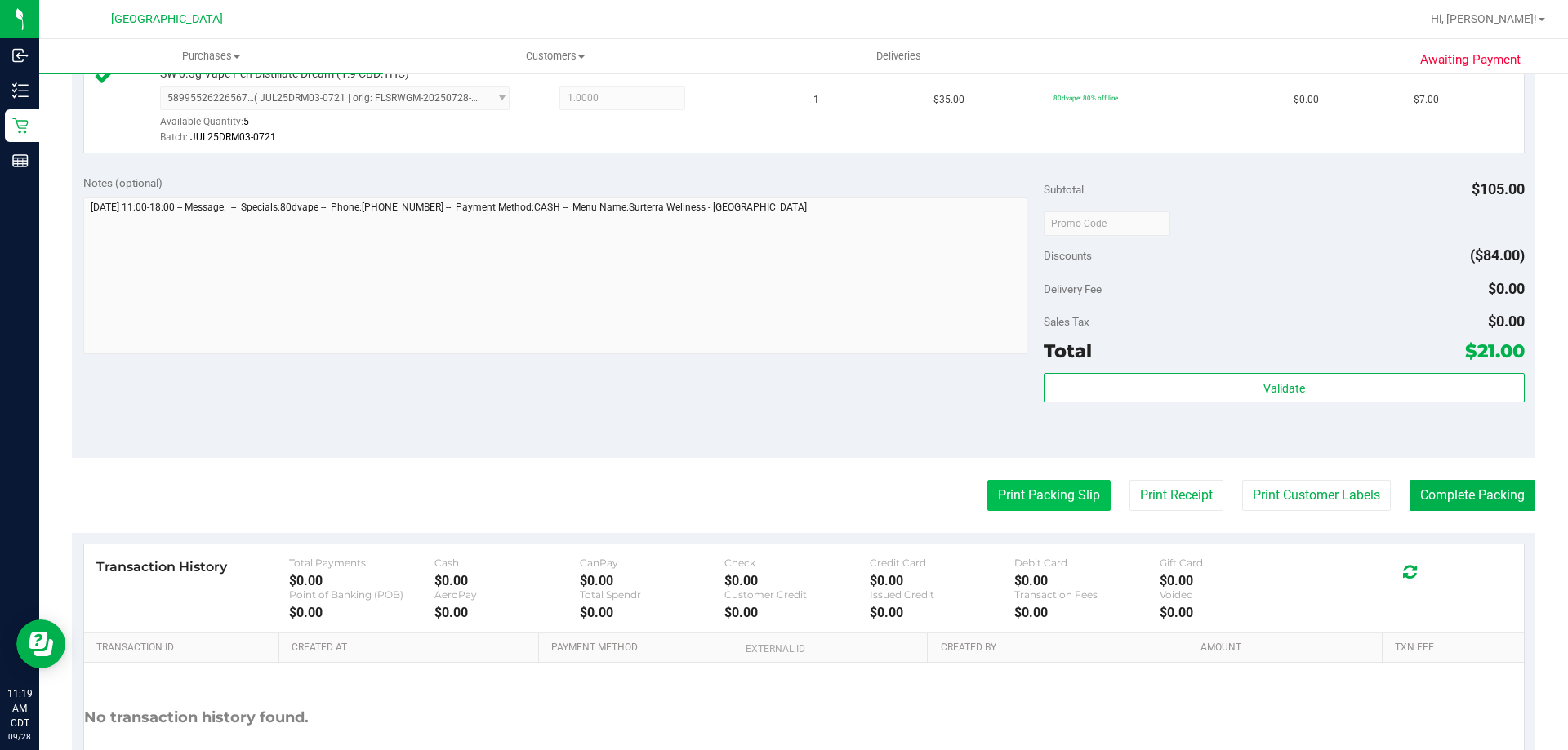
click at [1042, 487] on button "Print Packing Slip" at bounding box center [1049, 494] width 123 height 31
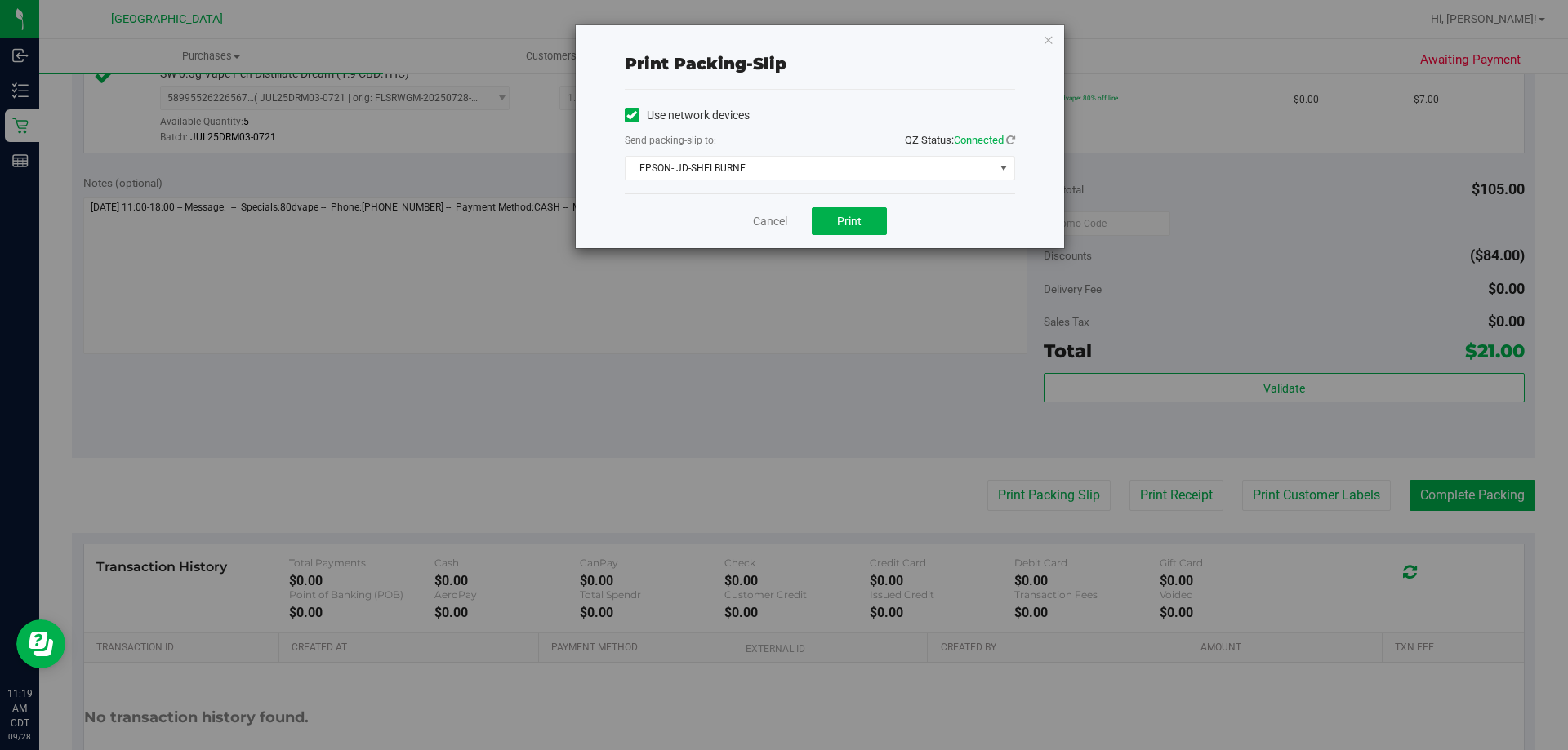
click at [852, 205] on div "Cancel Print" at bounding box center [820, 220] width 390 height 54
click at [858, 219] on span "Print" at bounding box center [849, 221] width 25 height 13
click at [768, 224] on link "Cancel" at bounding box center [770, 221] width 35 height 17
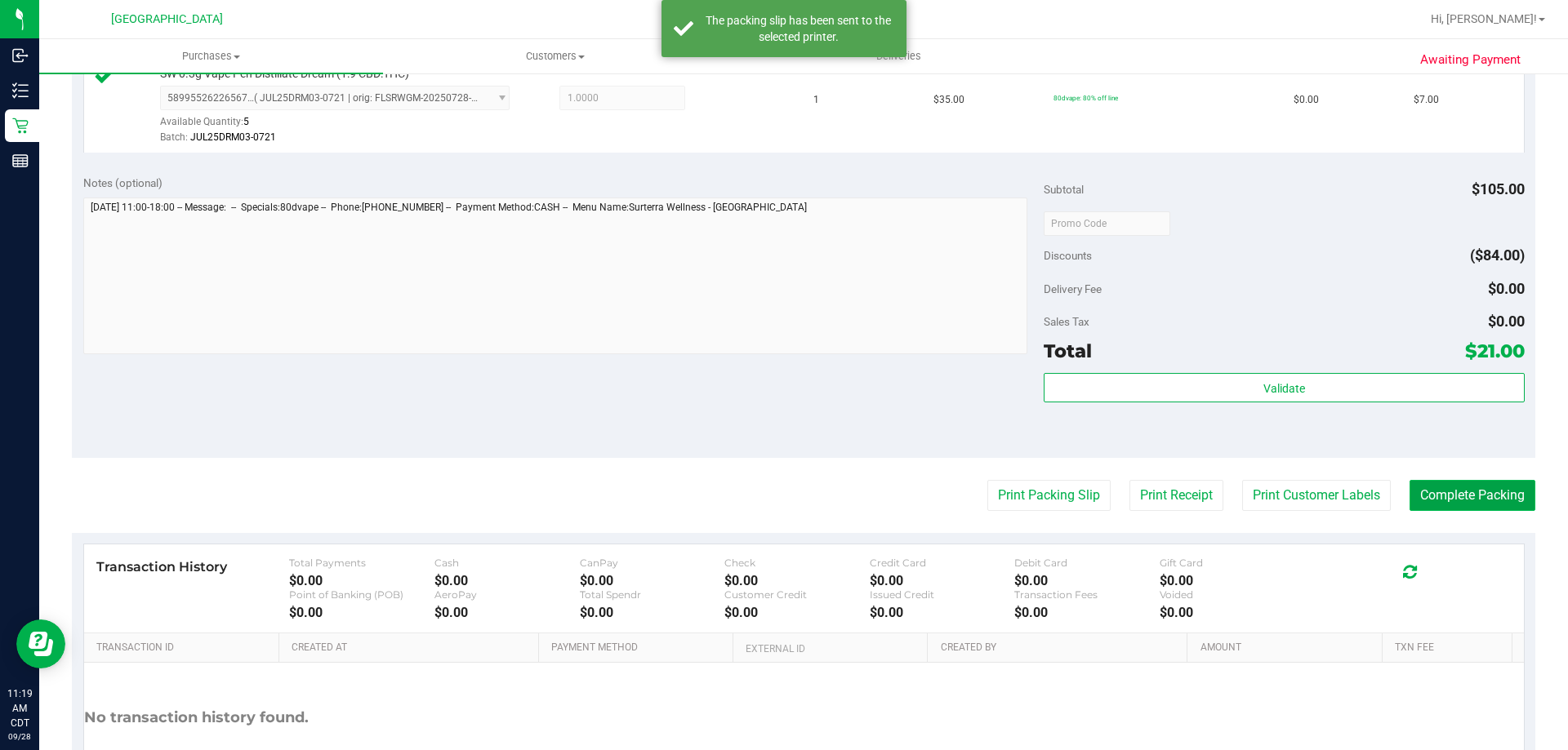
click at [1452, 483] on button "Complete Packing" at bounding box center [1472, 494] width 125 height 31
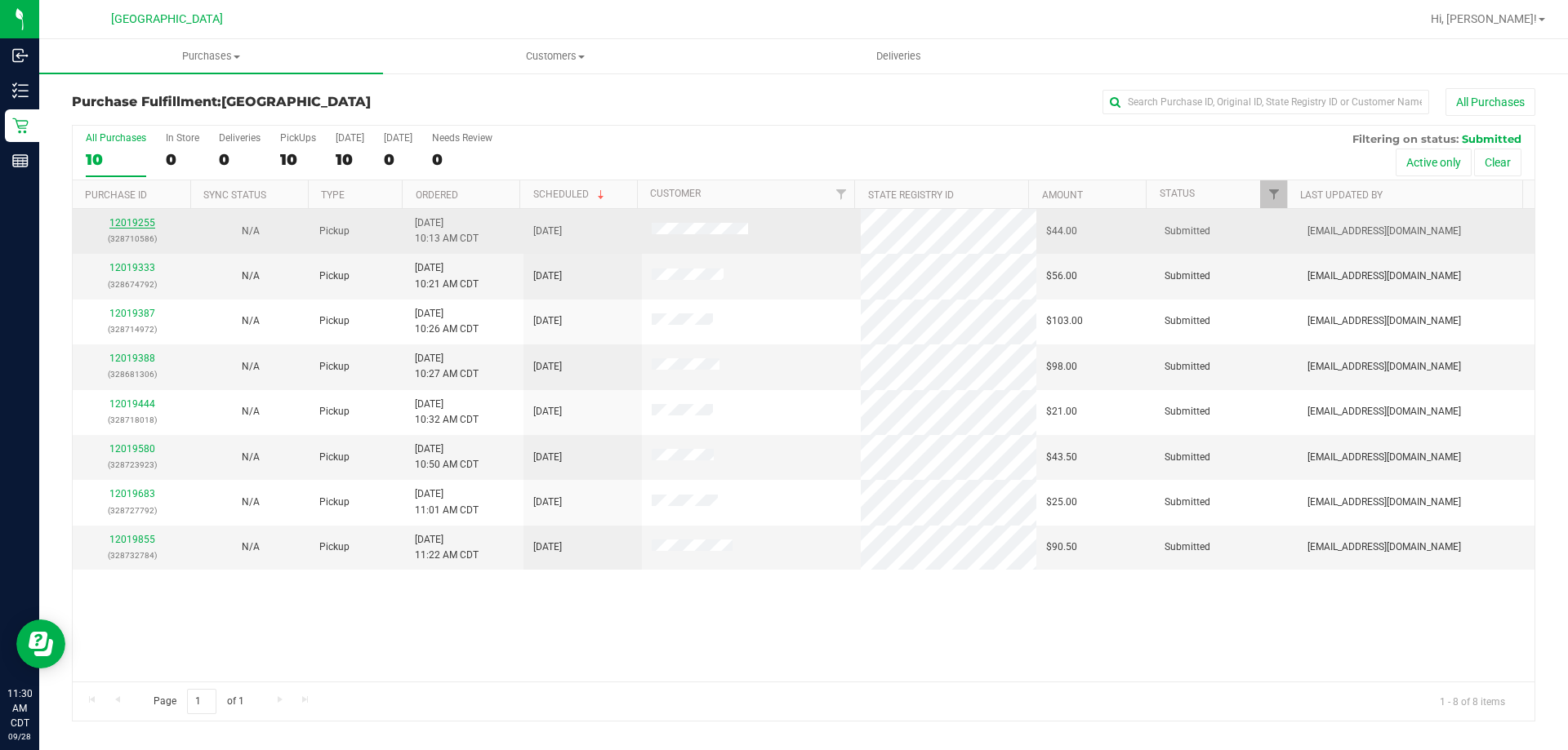
click at [142, 227] on link "12019255" at bounding box center [132, 223] width 45 height 12
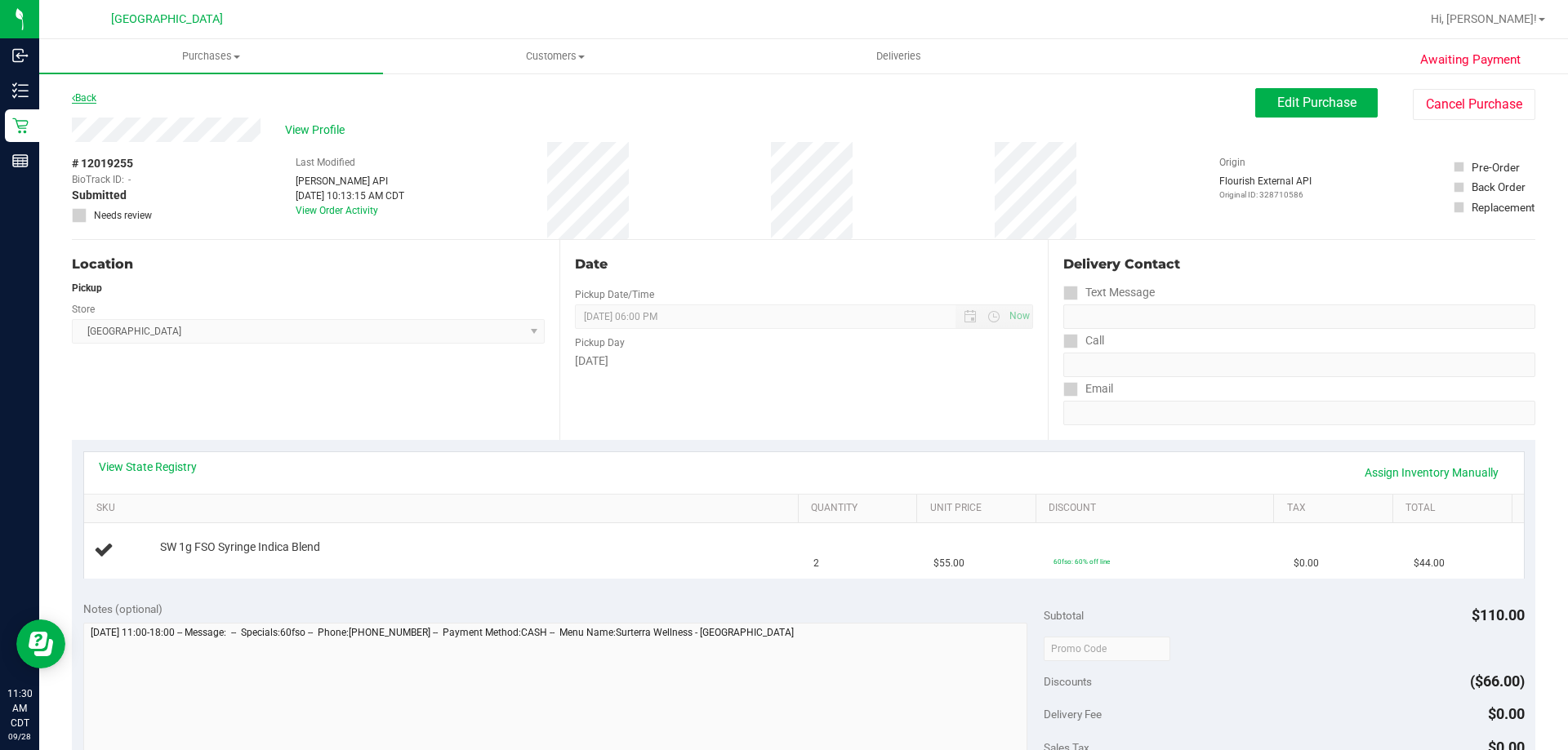
click at [86, 98] on link "Back" at bounding box center [84, 98] width 25 height 12
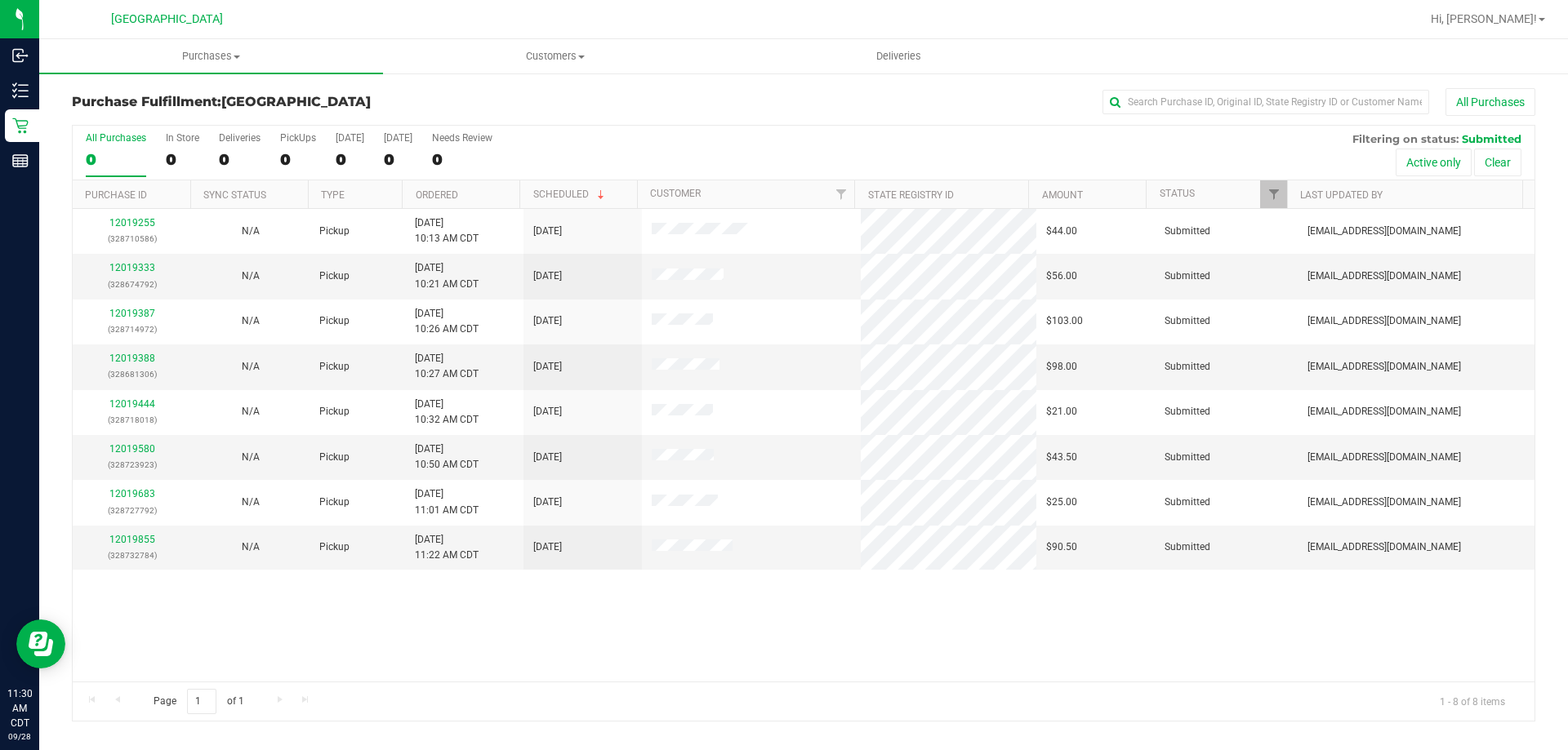
click at [474, 190] on th "Ordered" at bounding box center [460, 194] width 118 height 29
click at [131, 270] on link "12019333" at bounding box center [132, 268] width 45 height 12
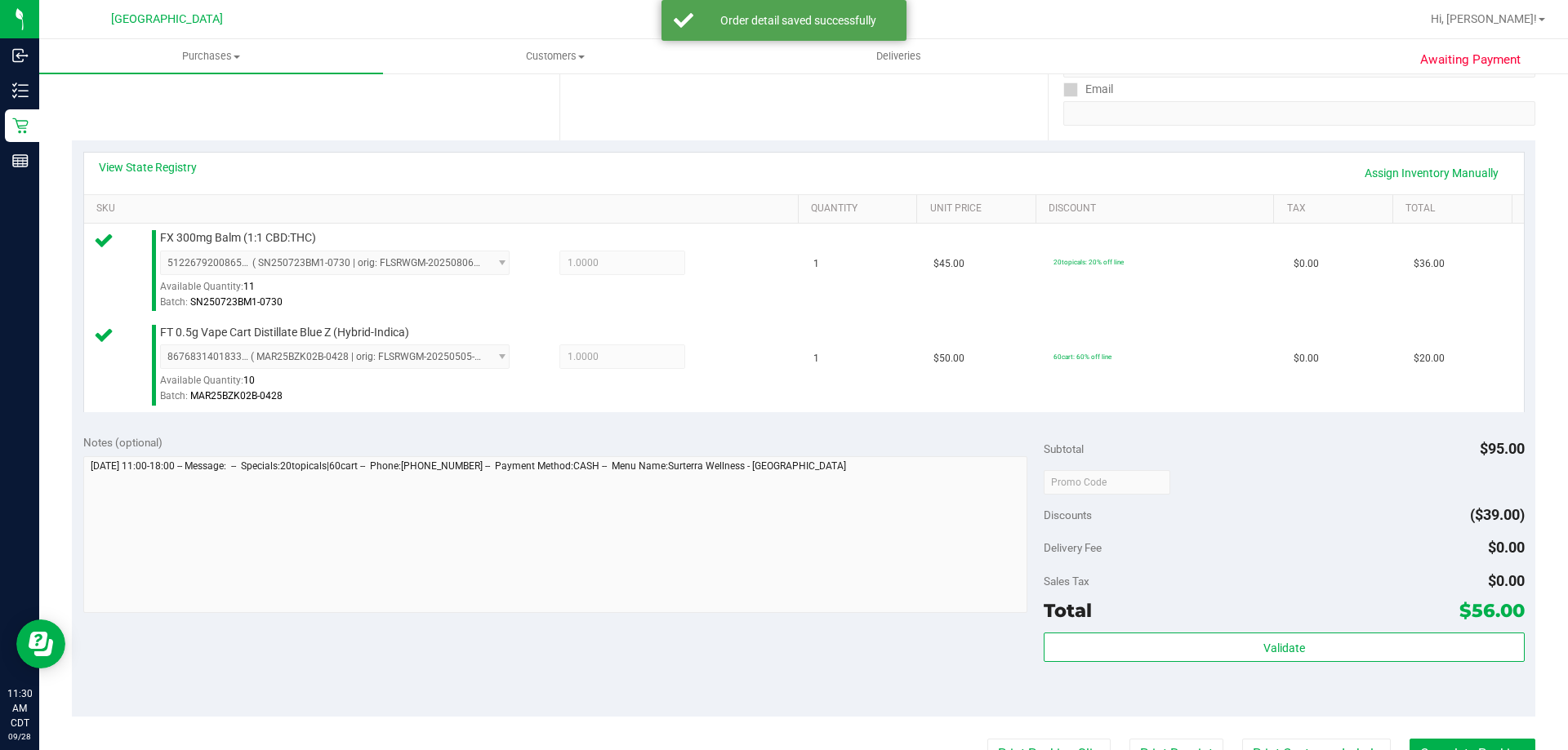
scroll to position [409, 0]
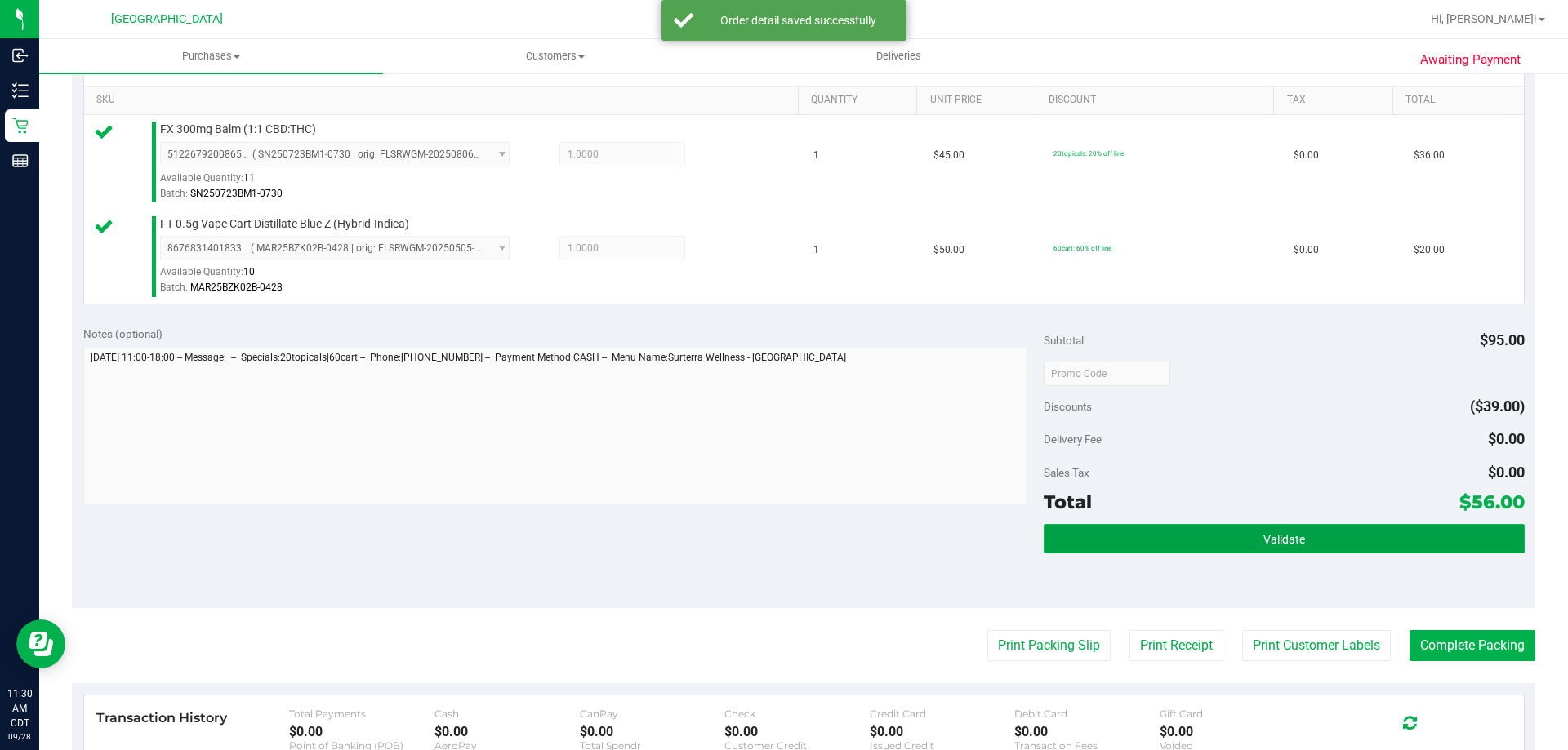
click at [1155, 527] on button "Validate" at bounding box center [1284, 539] width 480 height 30
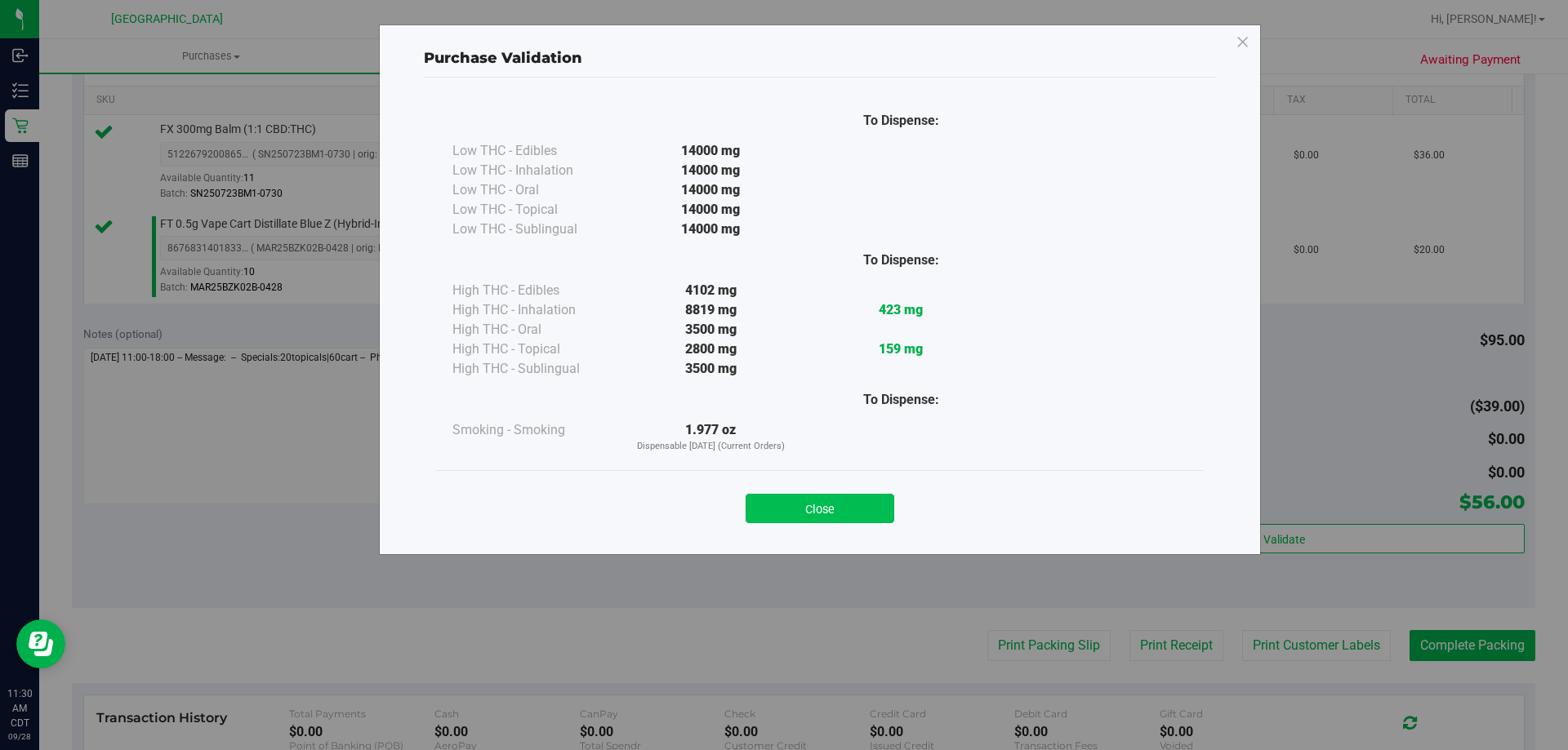
click at [823, 516] on button "Close" at bounding box center [820, 508] width 149 height 30
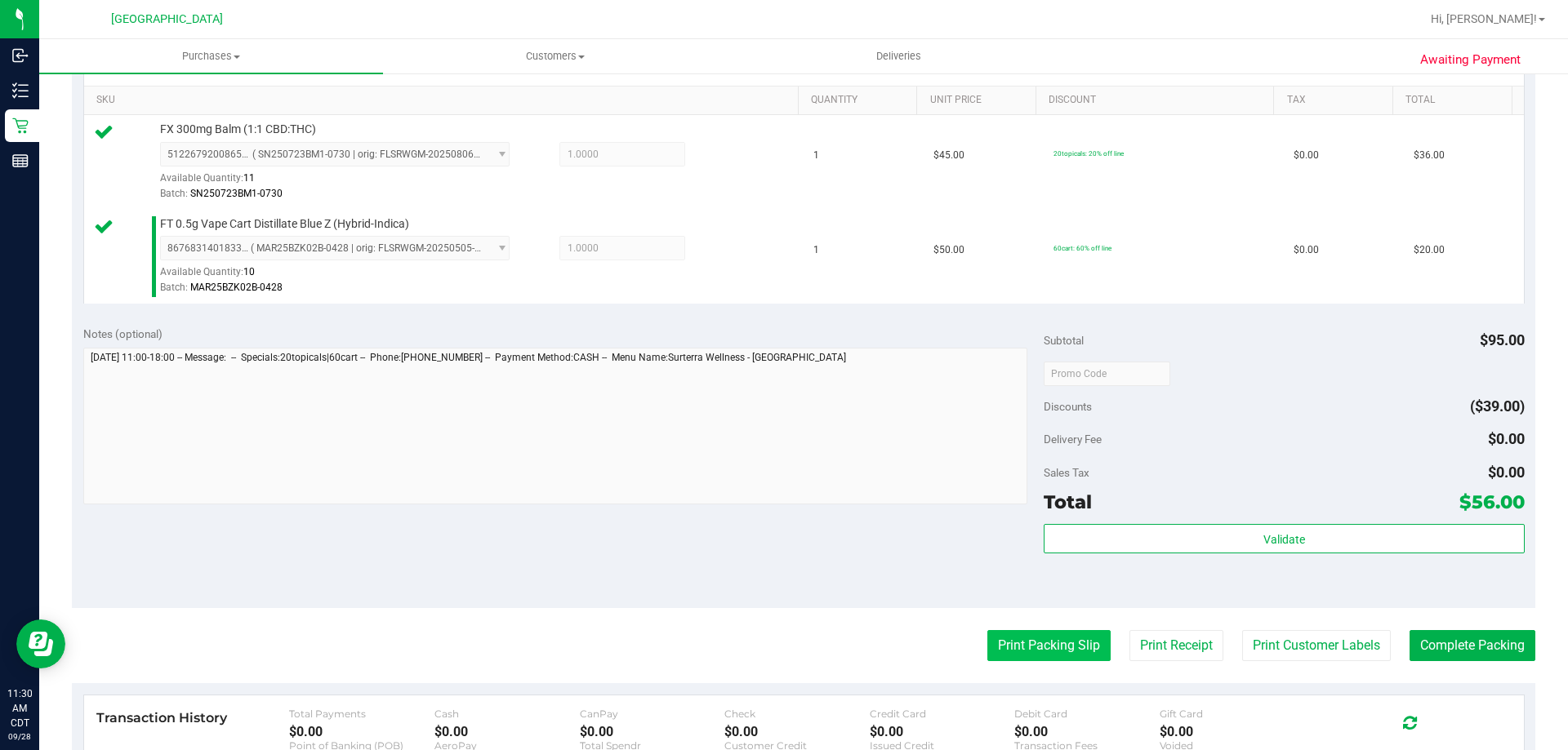
click at [1000, 640] on button "Print Packing Slip" at bounding box center [1049, 645] width 123 height 31
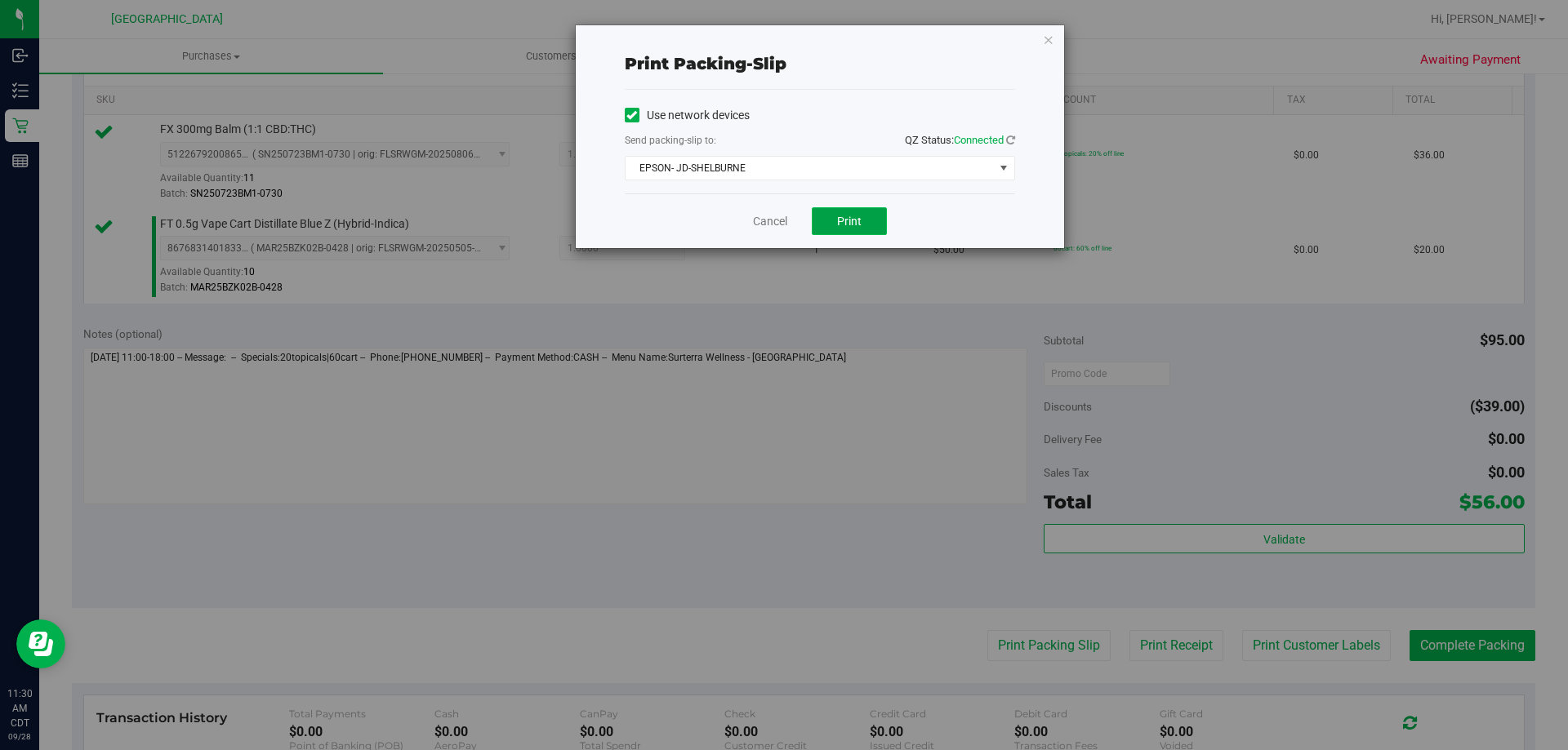
click at [876, 215] on button "Print" at bounding box center [849, 221] width 75 height 28
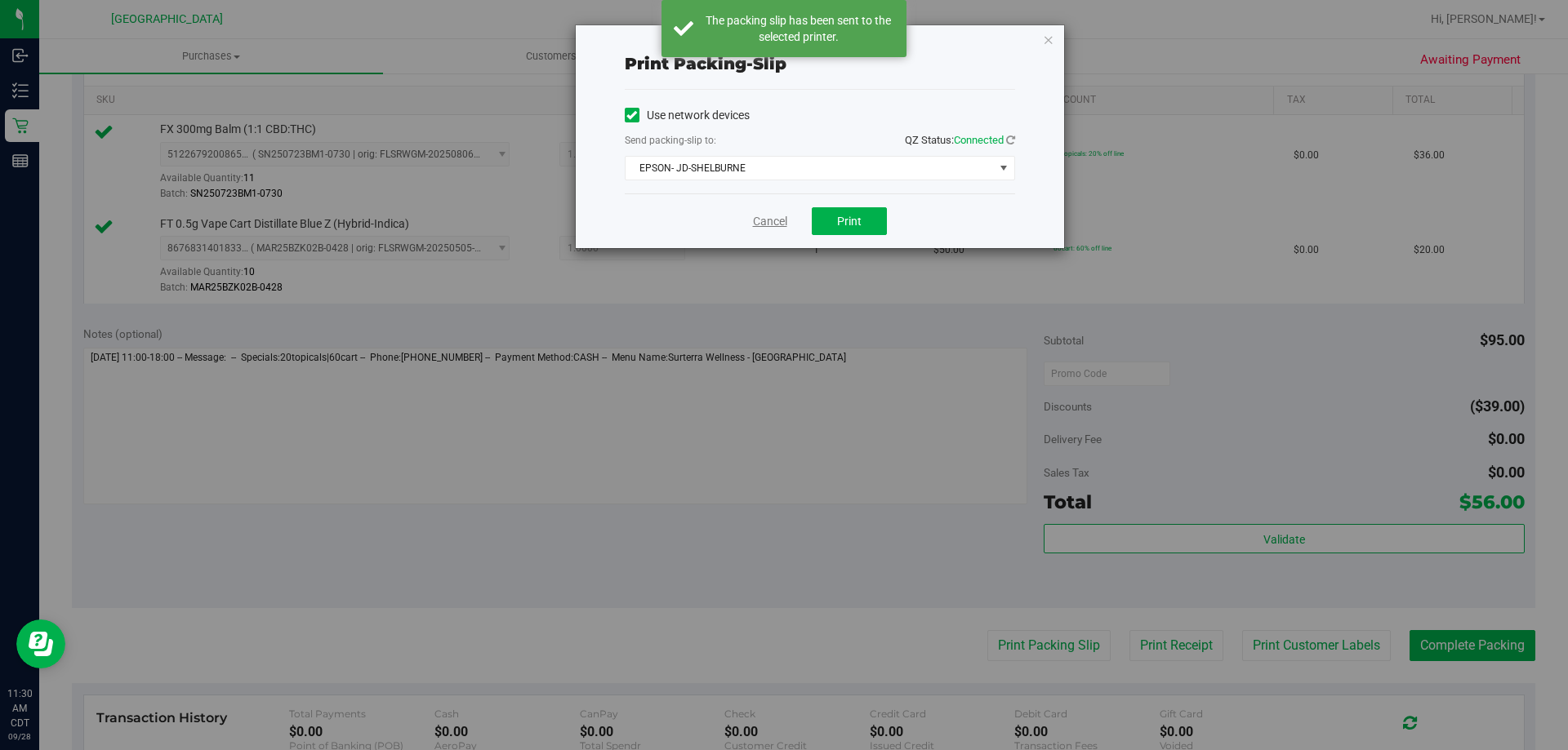
click at [769, 226] on link "Cancel" at bounding box center [770, 221] width 35 height 17
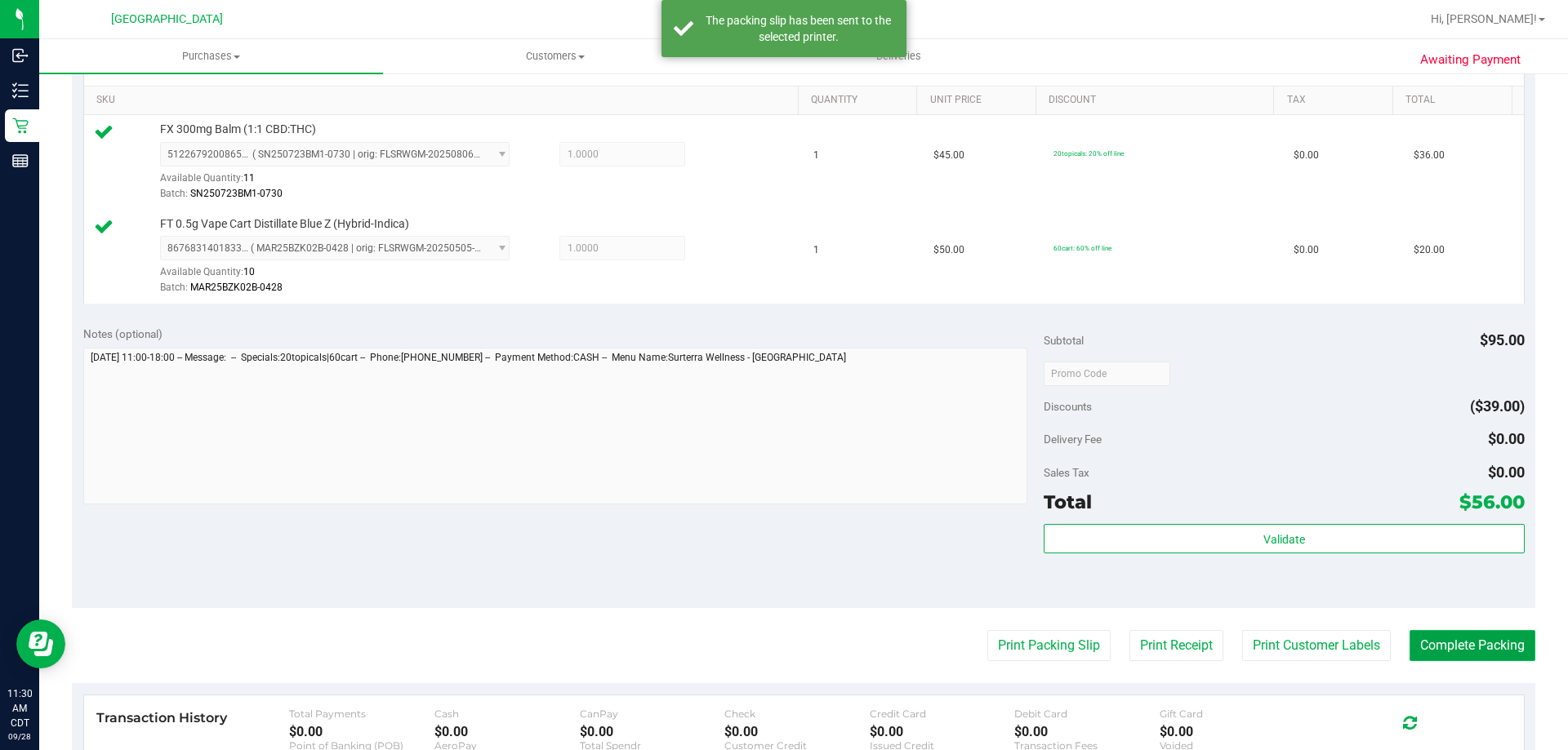
click at [1486, 638] on button "Complete Packing" at bounding box center [1472, 645] width 125 height 31
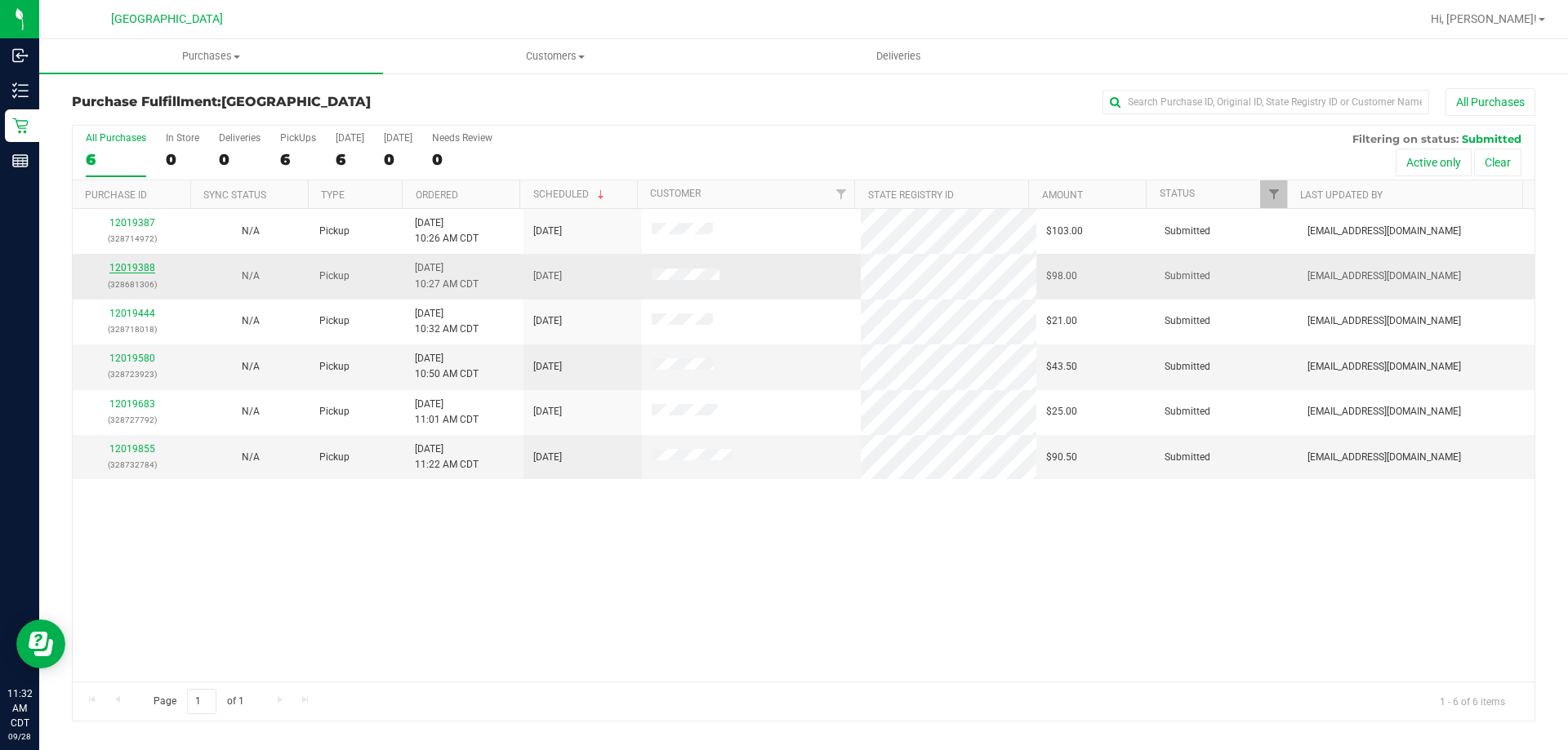
click at [149, 266] on link "12019388" at bounding box center [132, 268] width 45 height 12
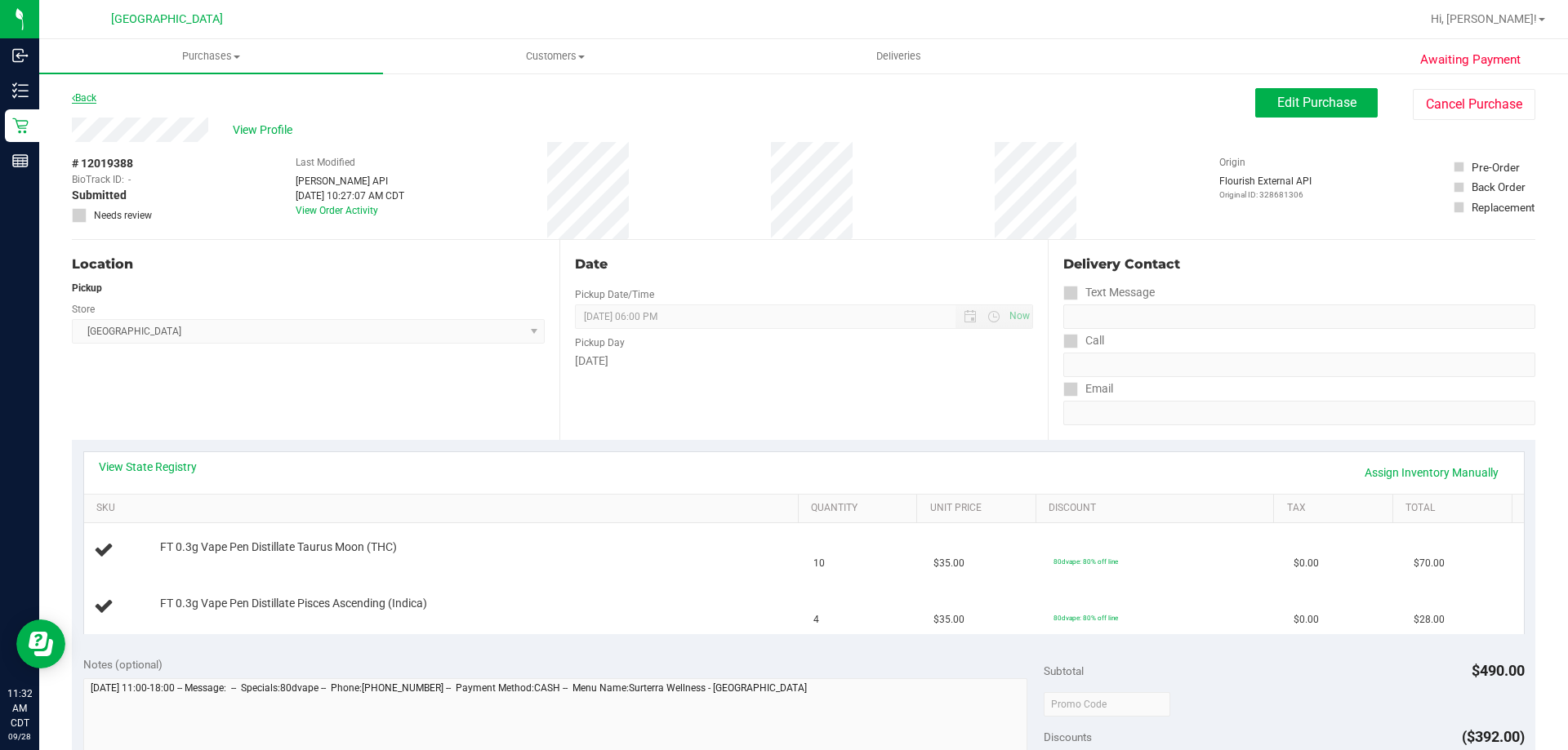
click at [95, 97] on link "Back" at bounding box center [84, 98] width 25 height 12
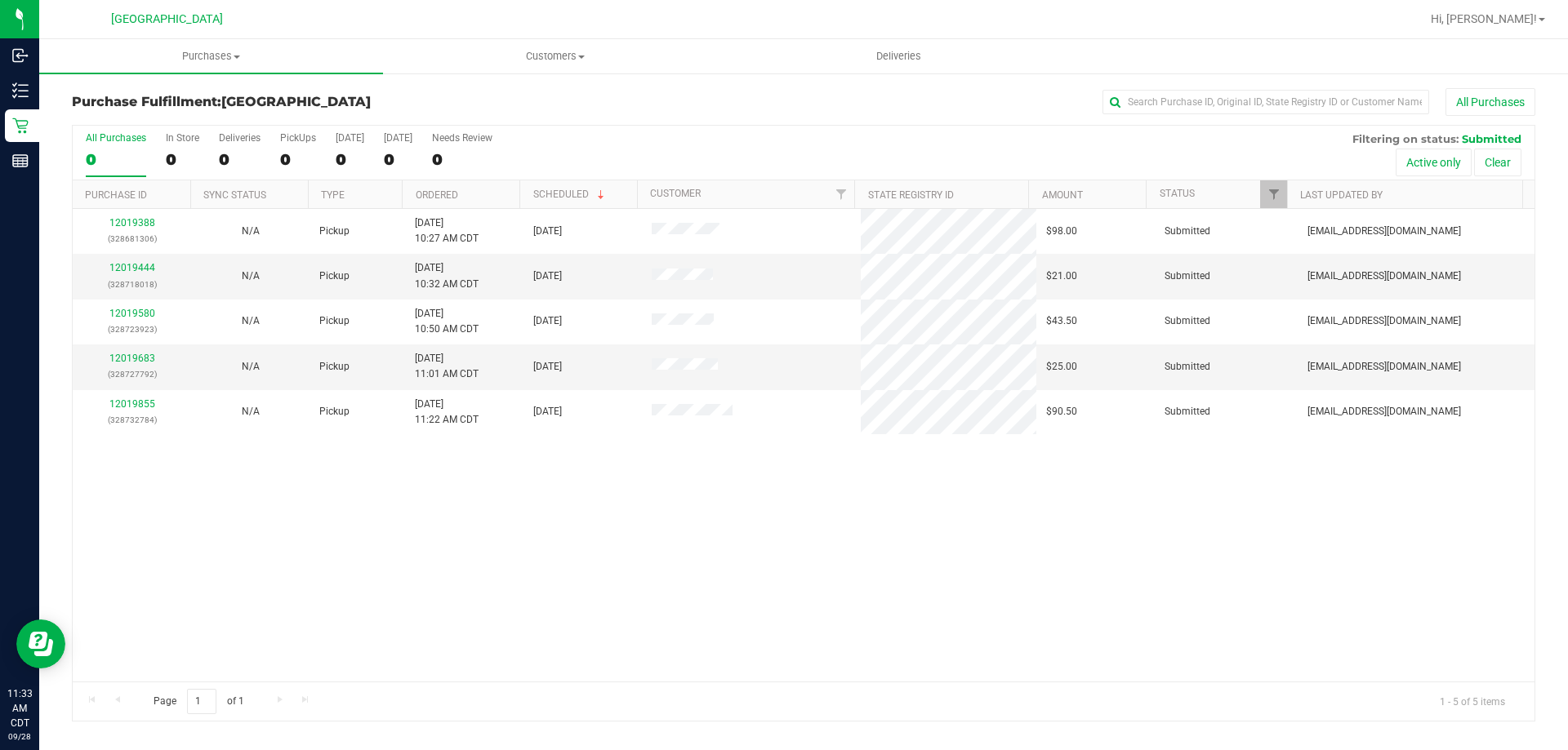
click at [470, 191] on th "Ordered" at bounding box center [460, 194] width 118 height 29
click at [148, 262] on div "12019444 (328718018)" at bounding box center [132, 275] width 99 height 31
click at [135, 266] on link "12019444" at bounding box center [132, 268] width 45 height 12
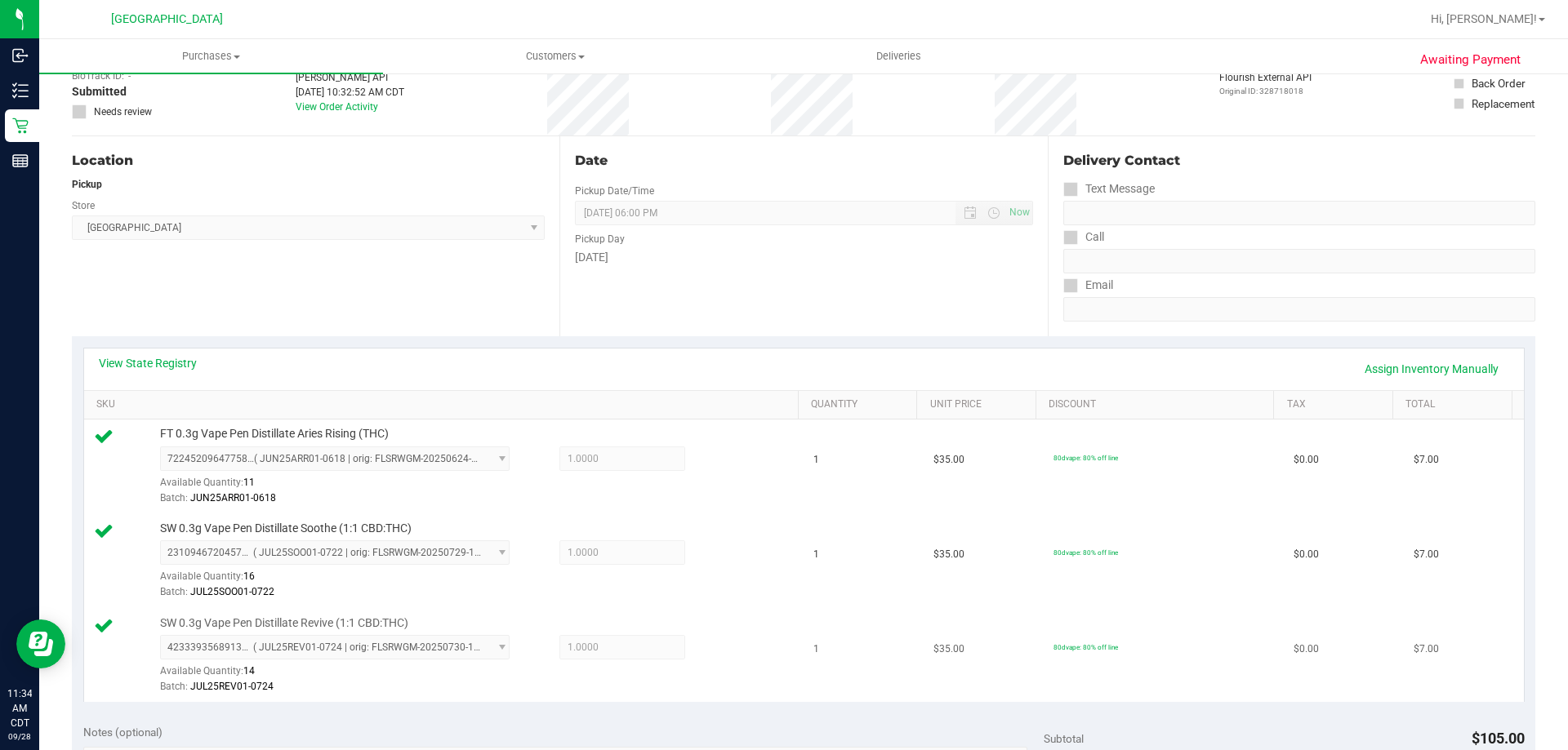
scroll to position [327, 0]
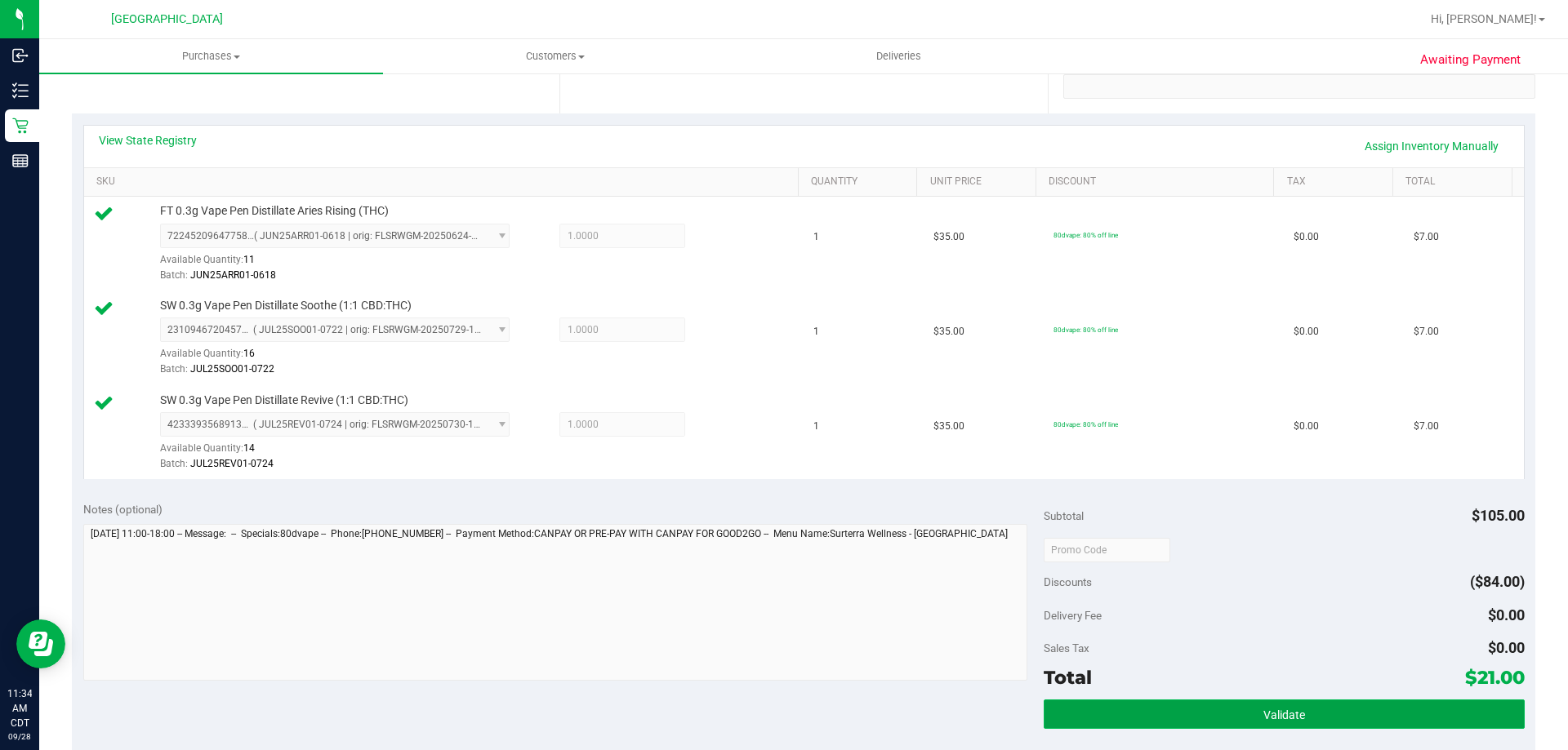
click at [1345, 706] on button "Validate" at bounding box center [1284, 714] width 480 height 30
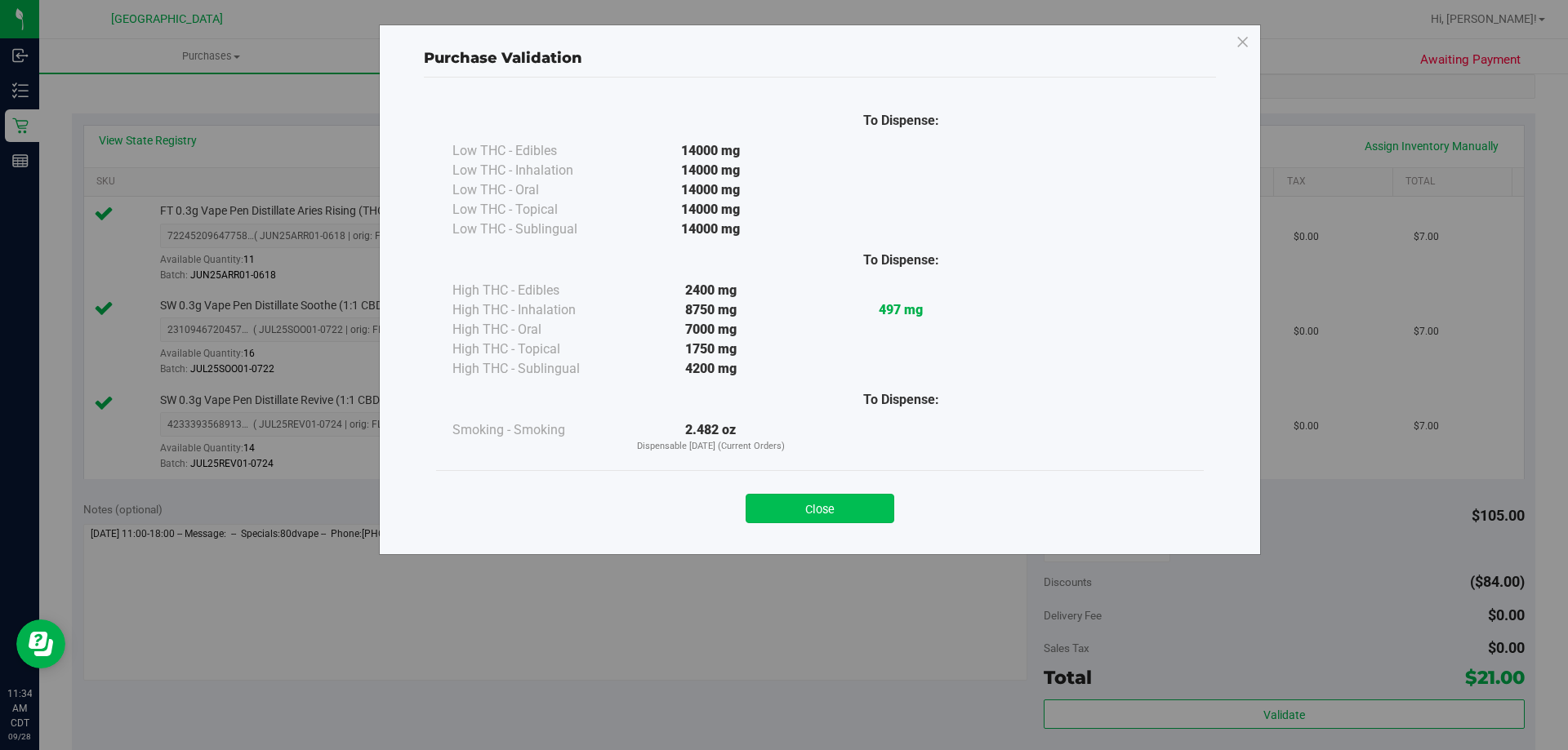
click at [875, 520] on button "Close" at bounding box center [820, 508] width 149 height 30
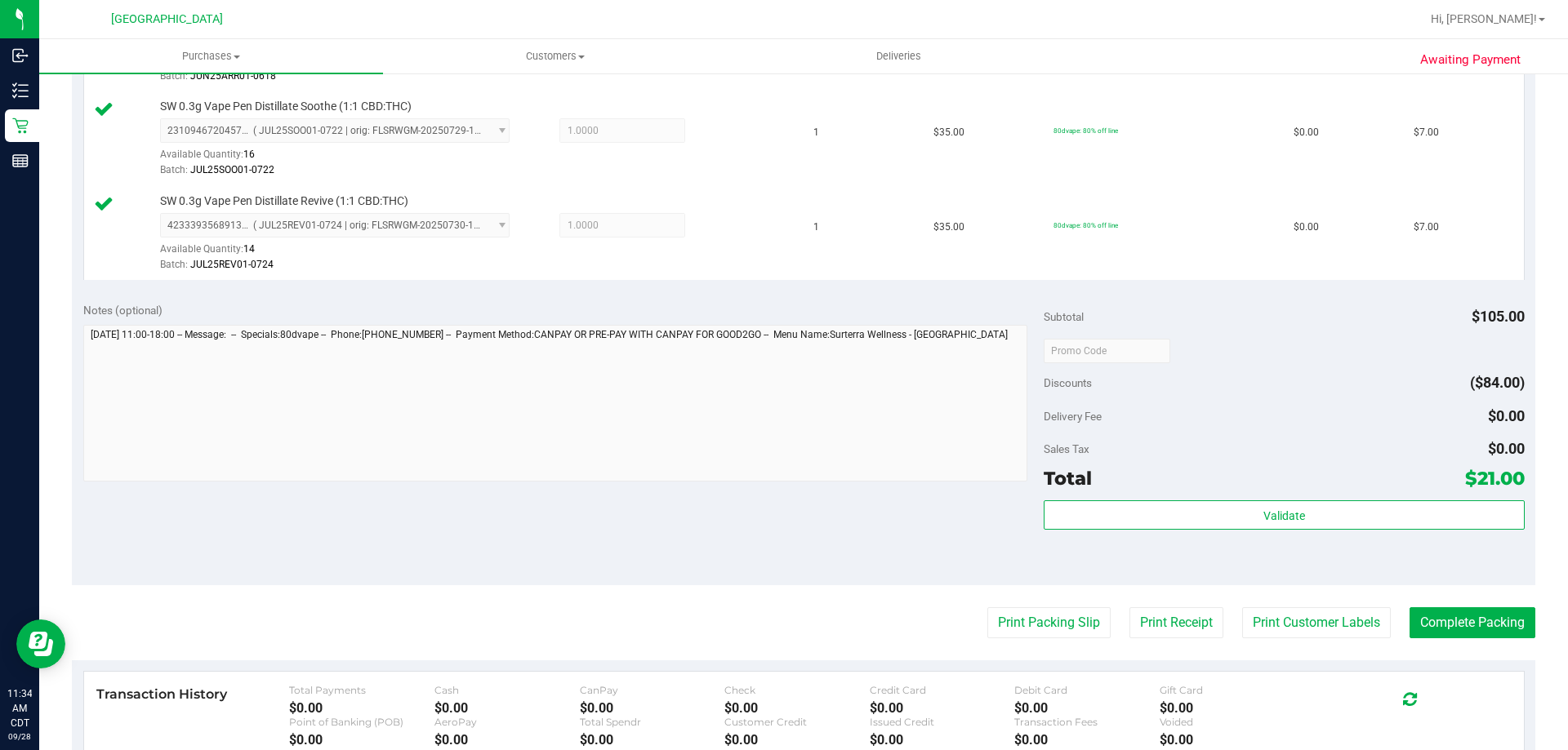
scroll to position [734, 0]
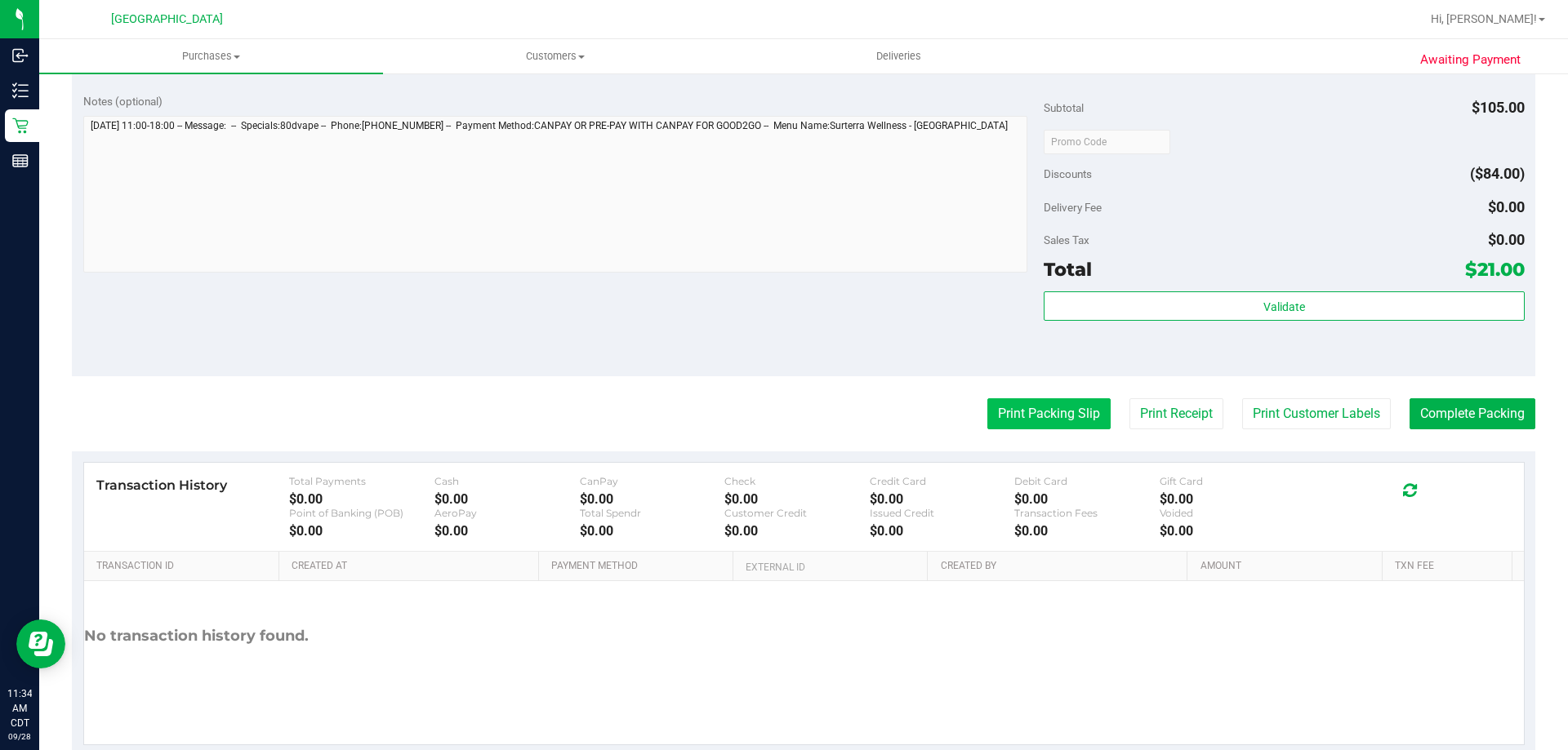
click at [1058, 415] on button "Print Packing Slip" at bounding box center [1049, 413] width 123 height 31
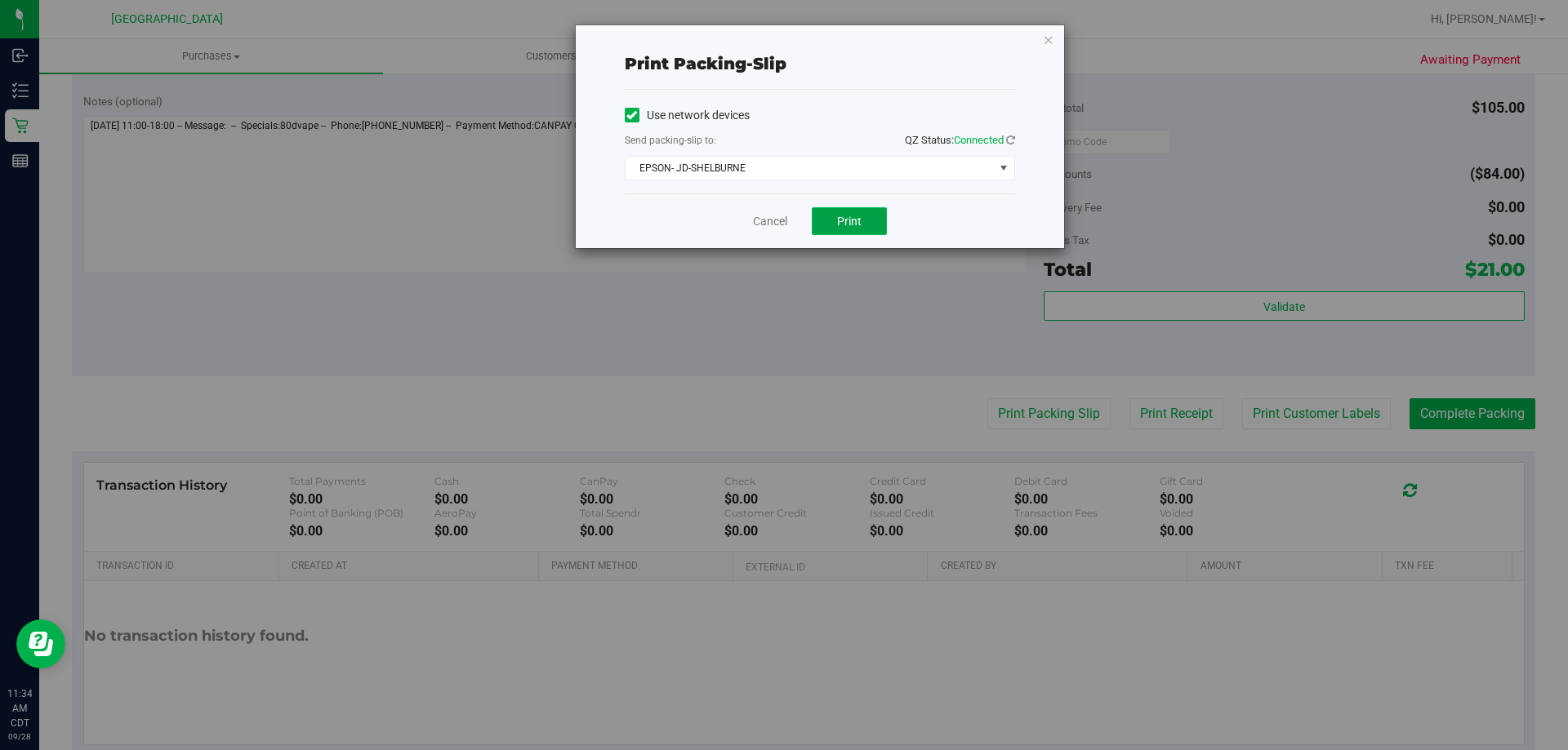
click at [878, 232] on button "Print" at bounding box center [849, 221] width 75 height 28
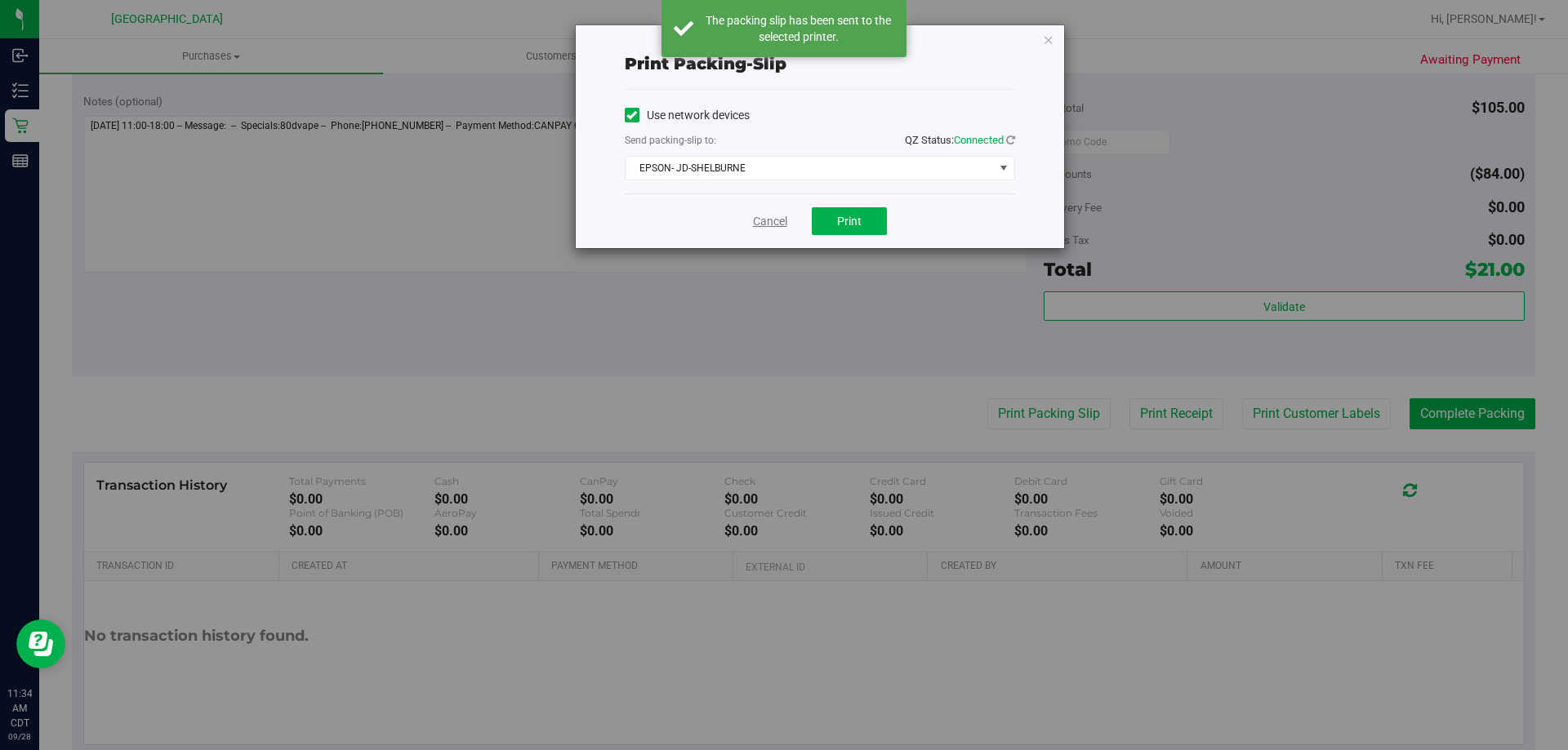
click at [758, 228] on link "Cancel" at bounding box center [770, 221] width 35 height 17
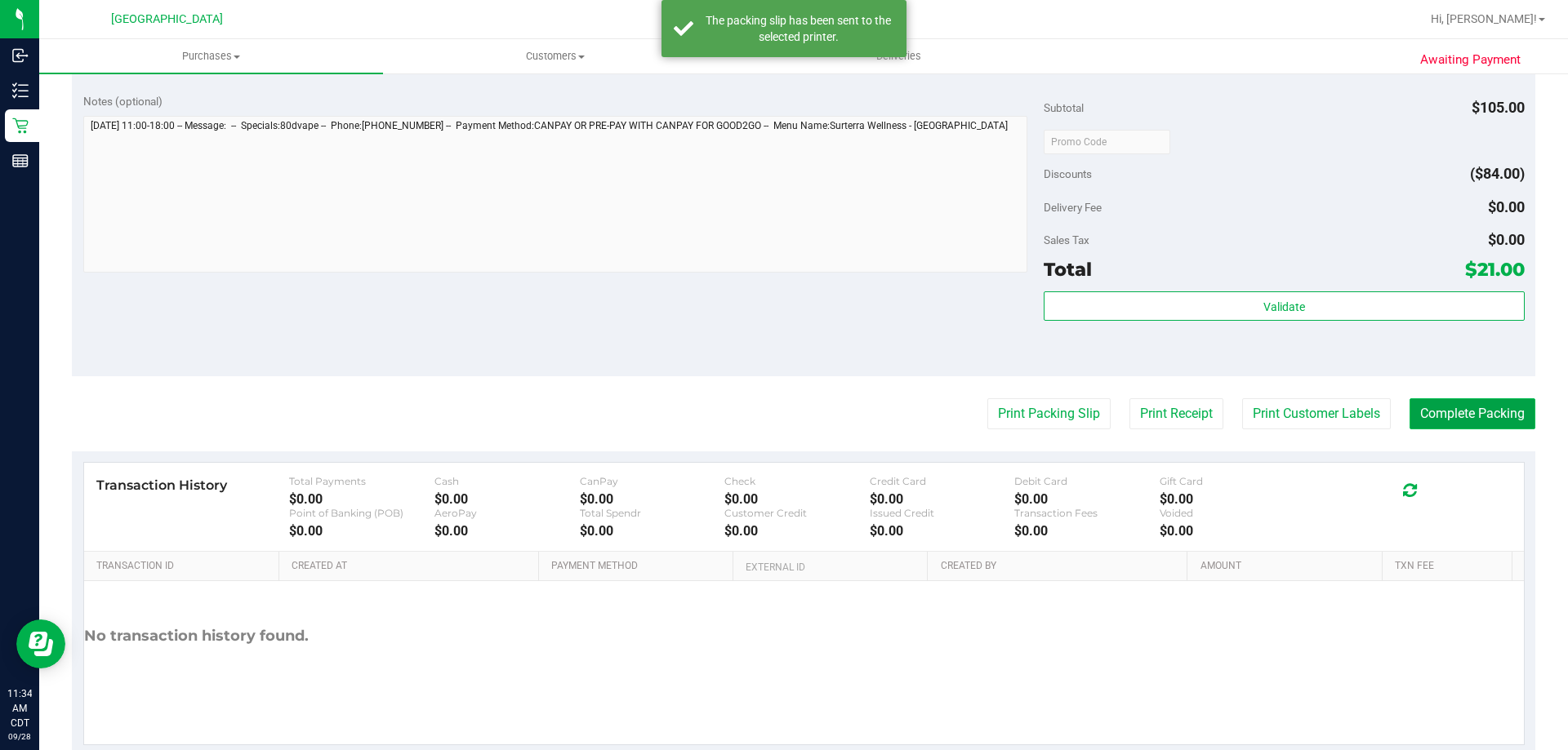
click at [1478, 421] on button "Complete Packing" at bounding box center [1472, 413] width 125 height 31
